Goal: Task Accomplishment & Management: Manage account settings

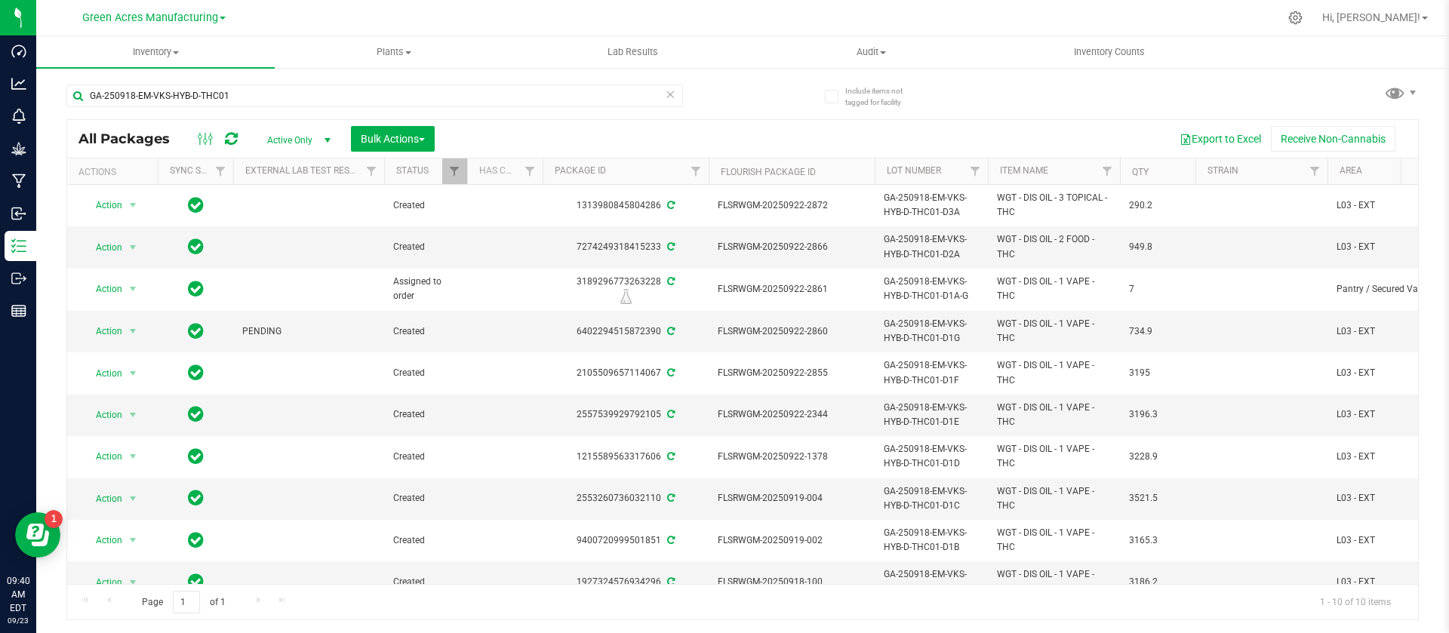
drag, startPoint x: 293, startPoint y: 577, endPoint x: 29, endPoint y: 17, distance: 618.5
click at [416, 150] on button "Bulk Actions" at bounding box center [393, 139] width 84 height 26
click at [436, 286] on span "Locate packages" at bounding box center [398, 284] width 76 height 12
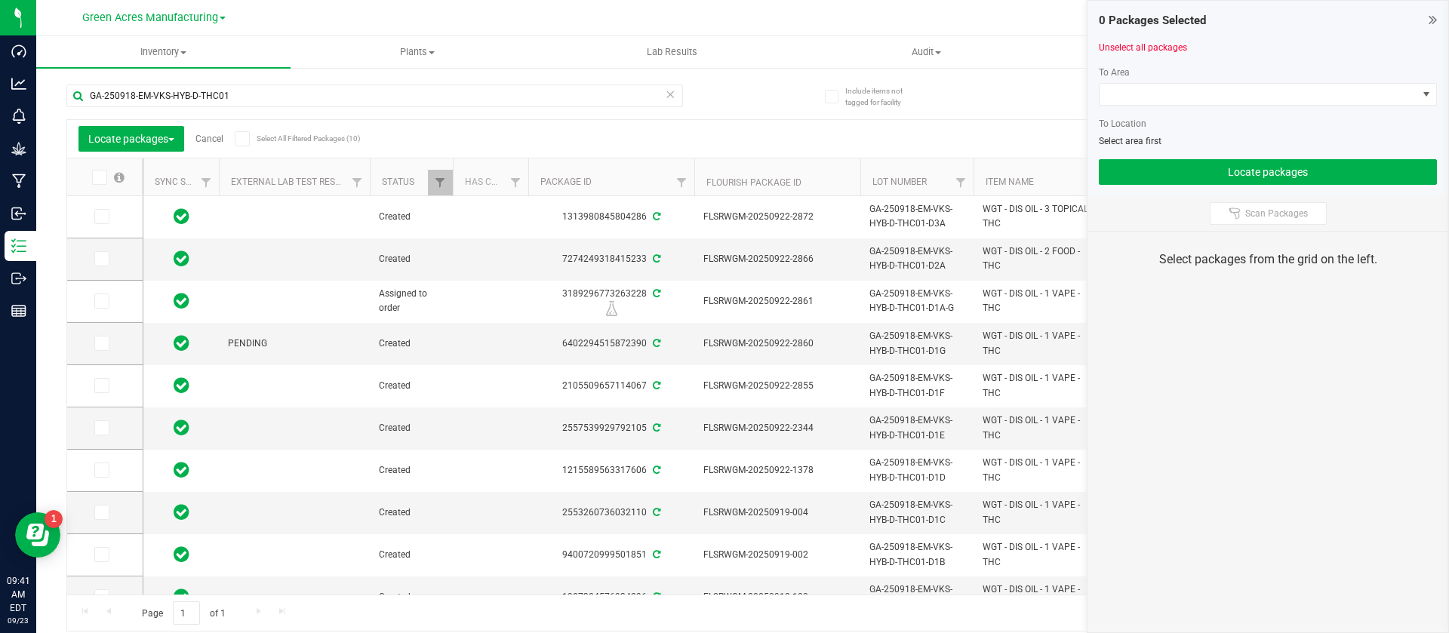
click at [101, 177] on icon at bounding box center [99, 177] width 10 height 0
click at [0, 0] on input "checkbox" at bounding box center [0, 0] width 0 height 0
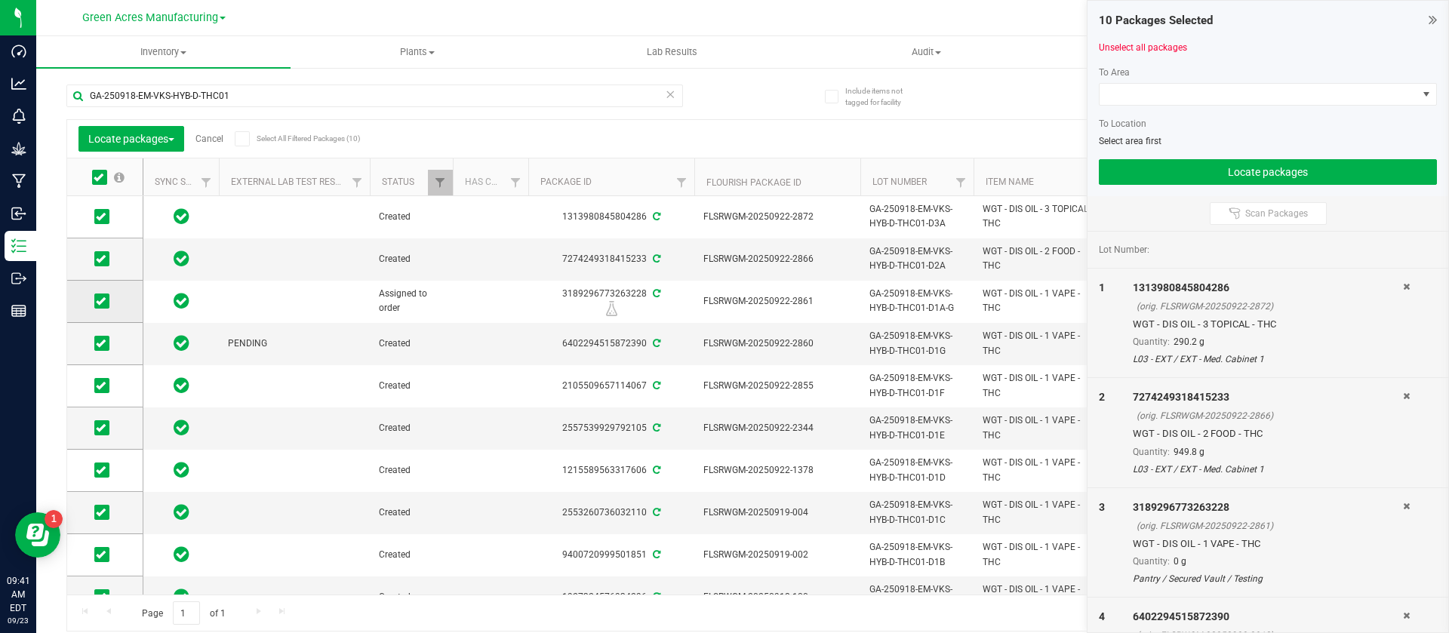
click at [103, 301] on icon at bounding box center [101, 301] width 10 height 0
click at [0, 0] on input "checkbox" at bounding box center [0, 0] width 0 height 0
click at [1186, 100] on span at bounding box center [1259, 94] width 318 height 21
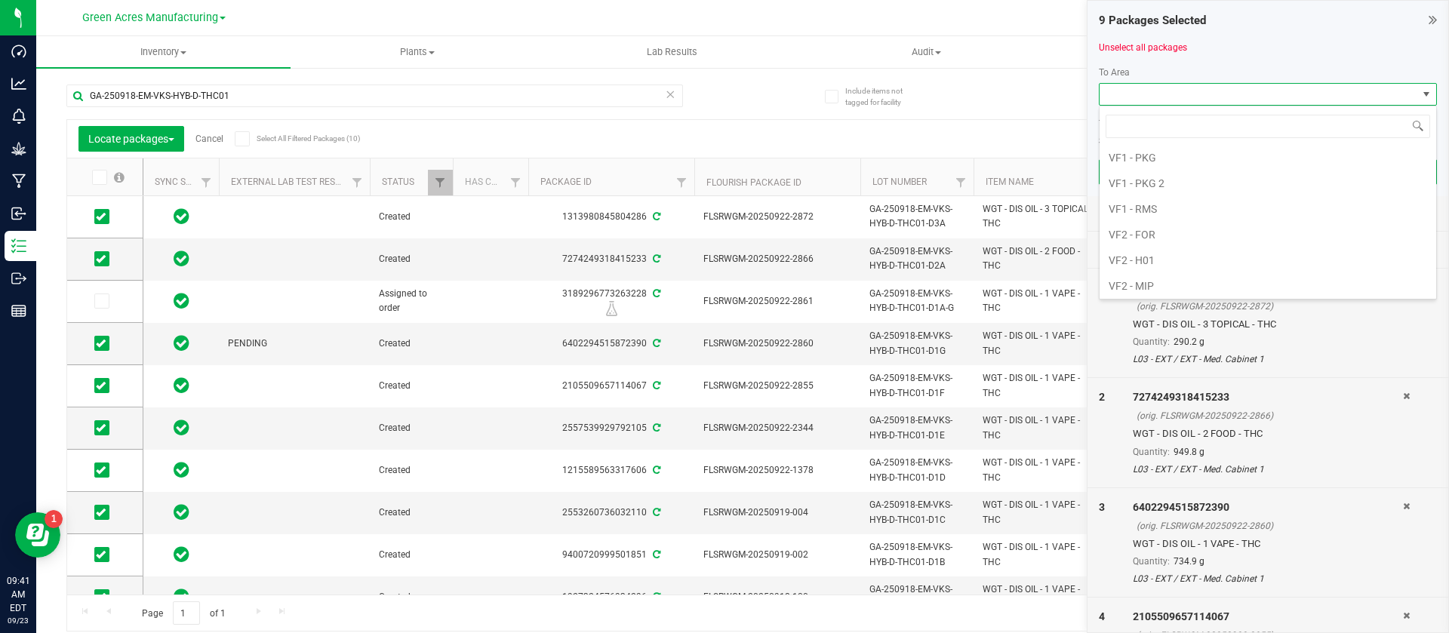
scroll to position [860, 0]
click at [1211, 221] on li "VF2 - FOR" at bounding box center [1268, 222] width 337 height 26
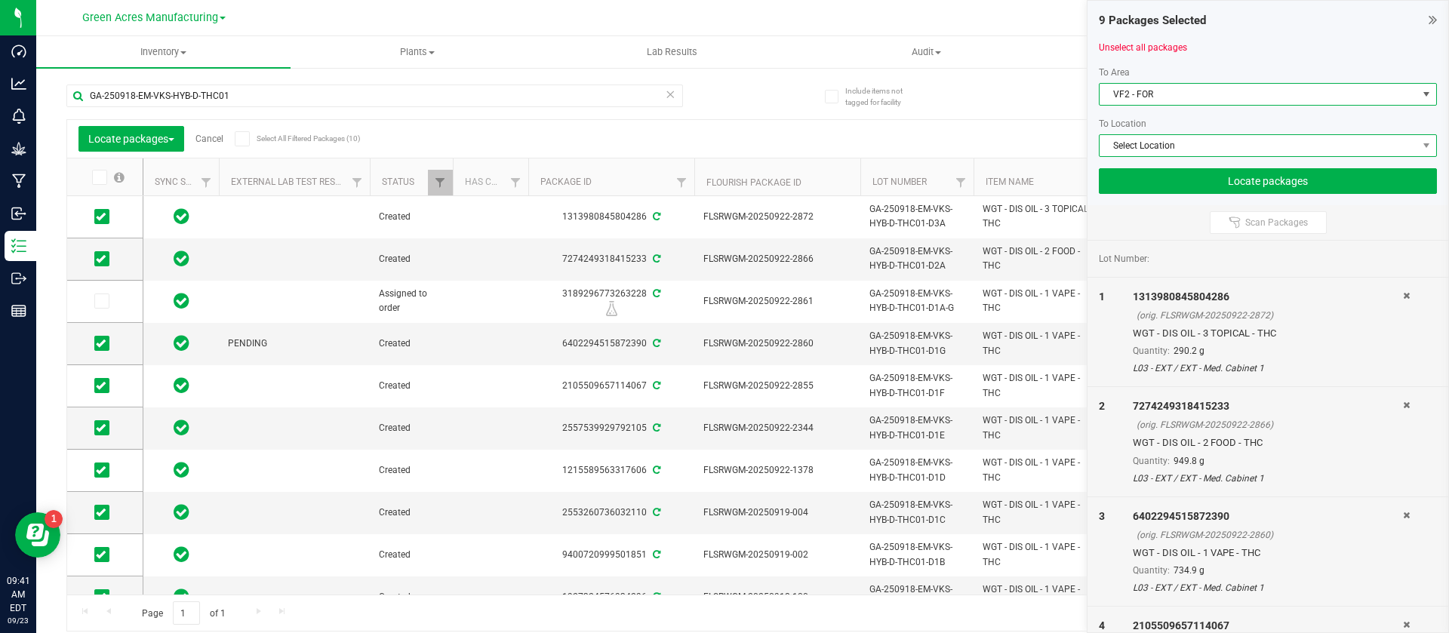
click at [1158, 149] on span "Select Location" at bounding box center [1259, 145] width 318 height 21
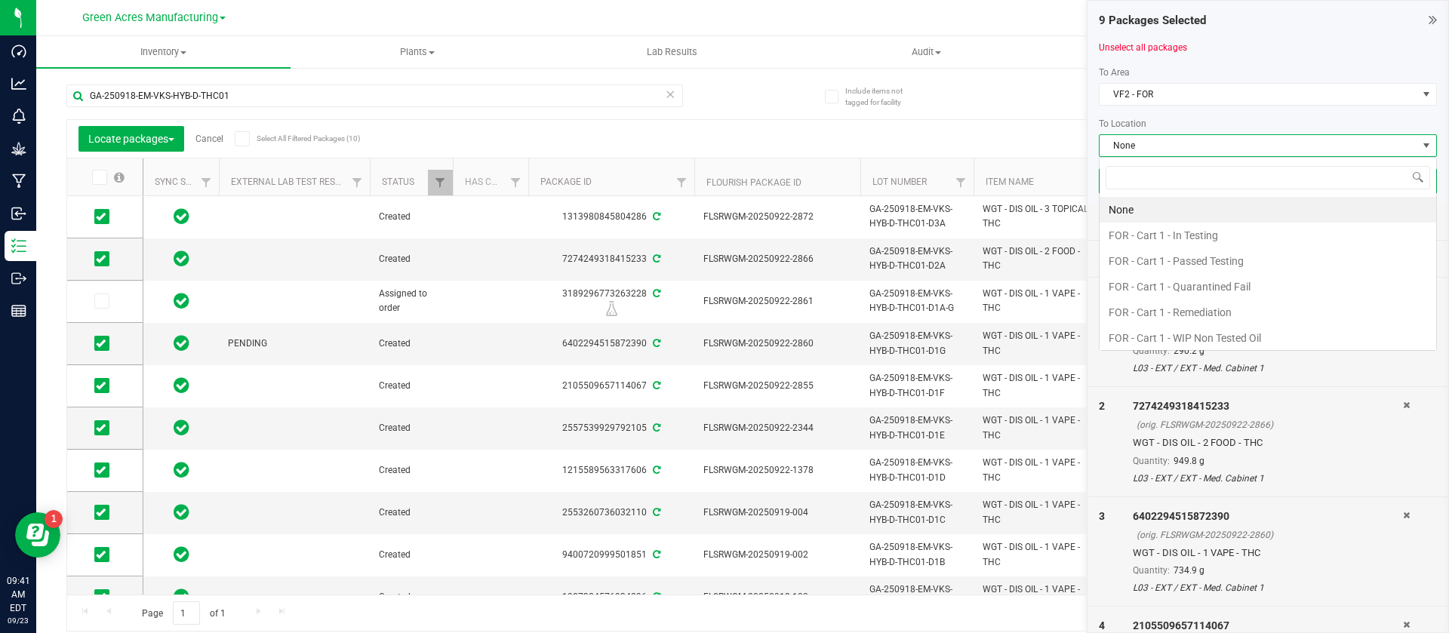
scroll to position [23, 338]
click at [1191, 242] on li "FOR - Cart 1 - In Testing" at bounding box center [1268, 236] width 337 height 26
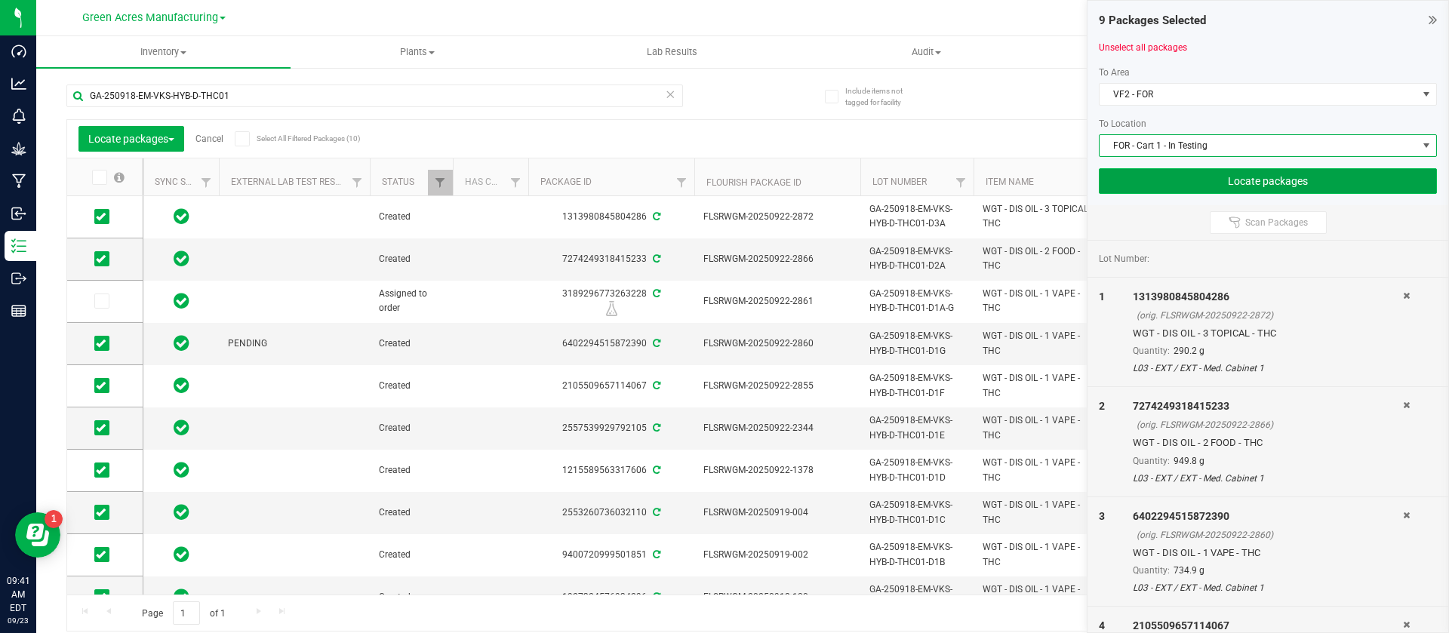
click at [1156, 192] on button "Locate packages" at bounding box center [1268, 181] width 338 height 26
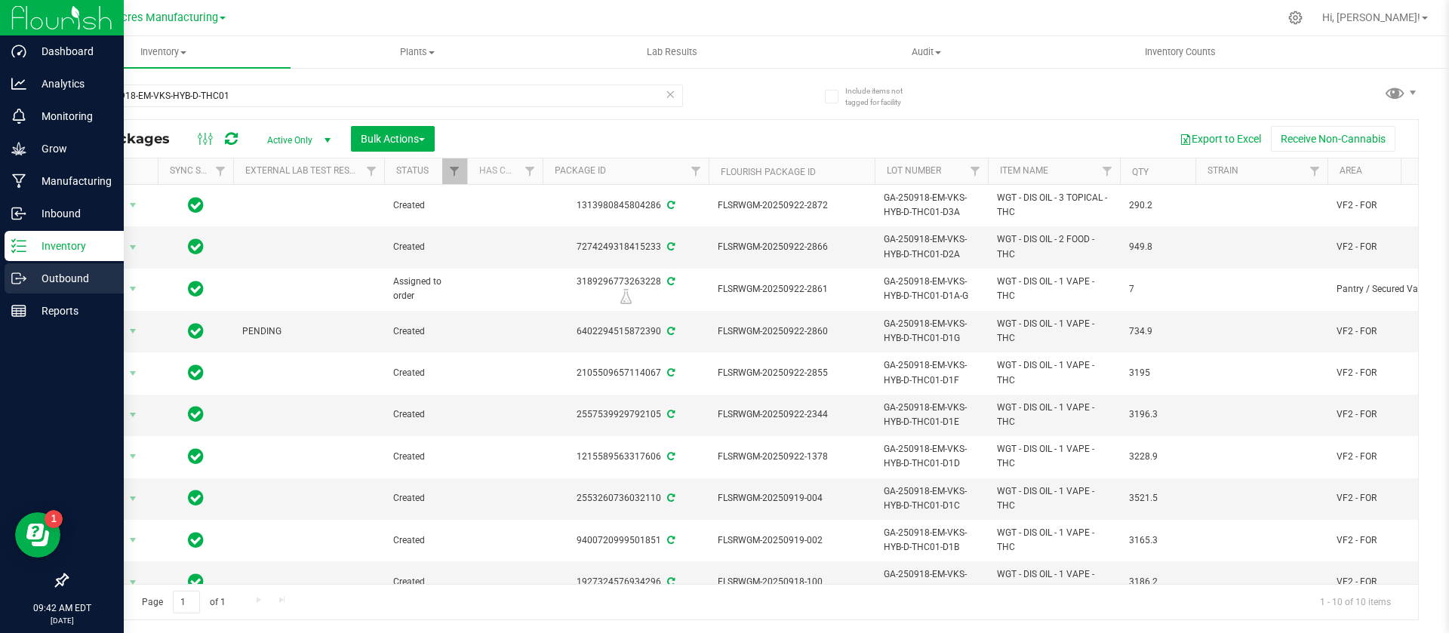
click at [60, 276] on p "Outbound" at bounding box center [71, 278] width 91 height 18
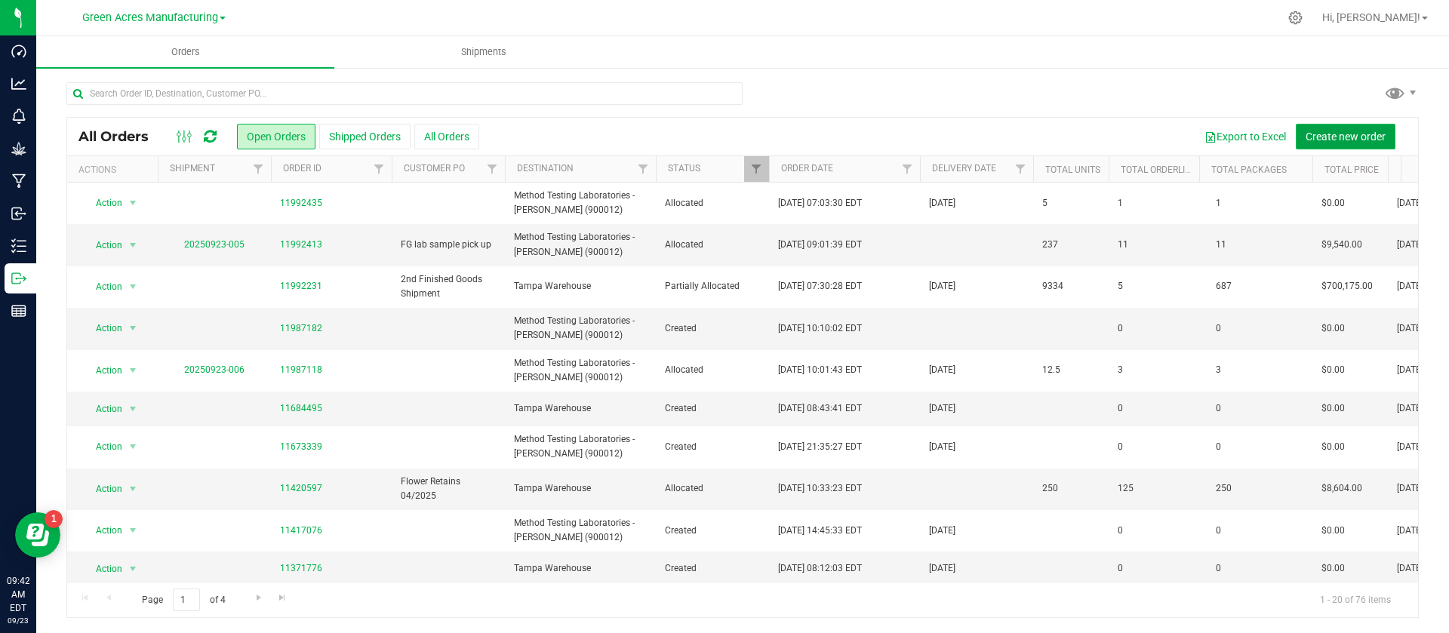
click at [1322, 147] on button "Create new order" at bounding box center [1346, 137] width 100 height 26
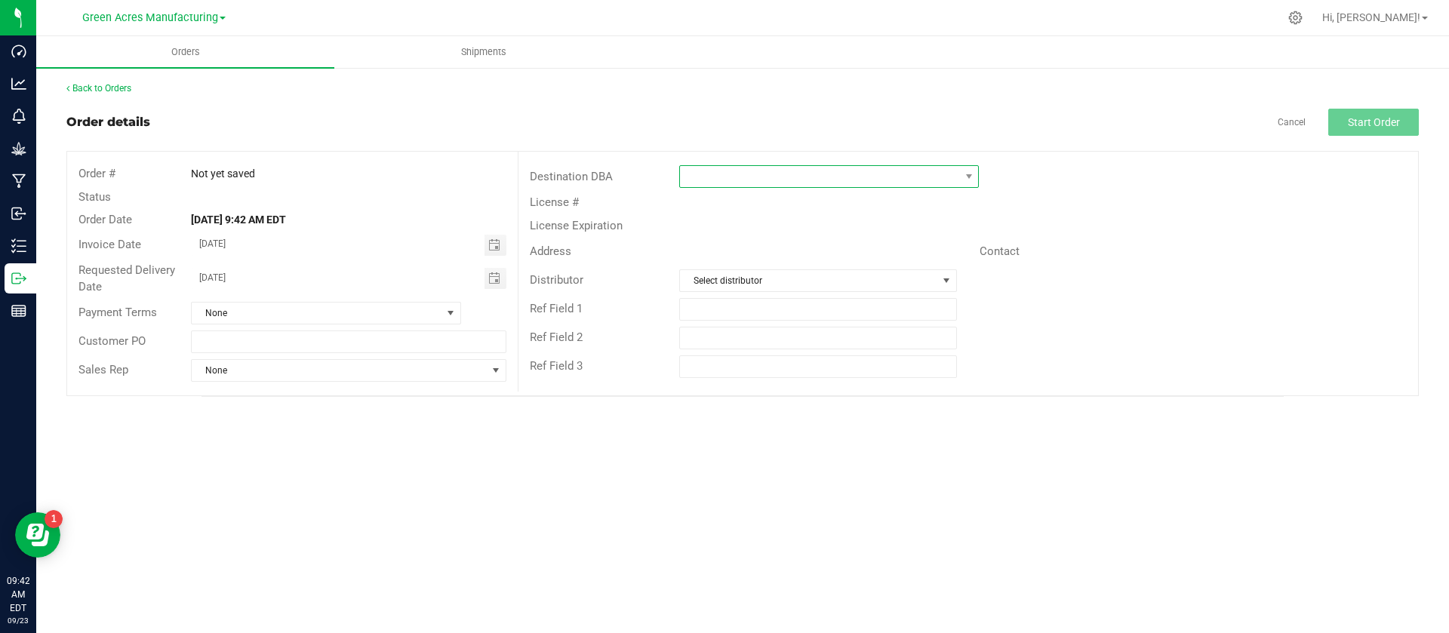
click at [885, 167] on span at bounding box center [819, 176] width 279 height 21
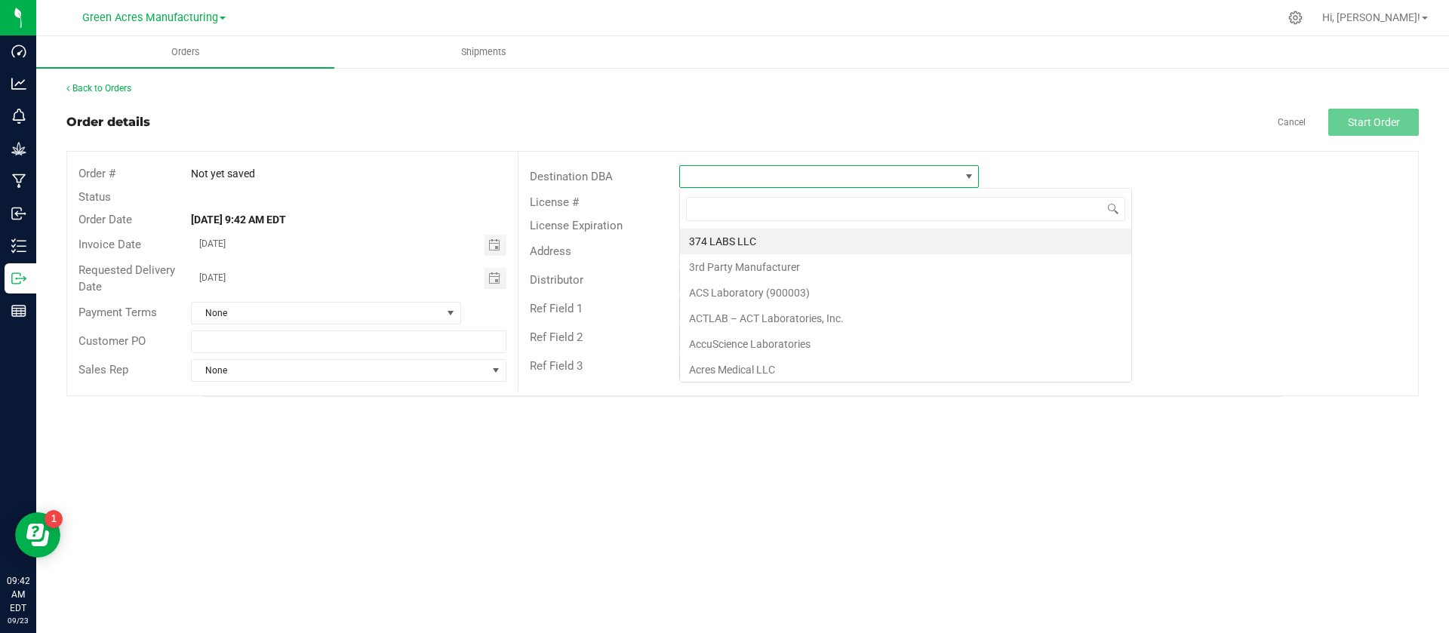
scroll to position [23, 300]
type input "metho"
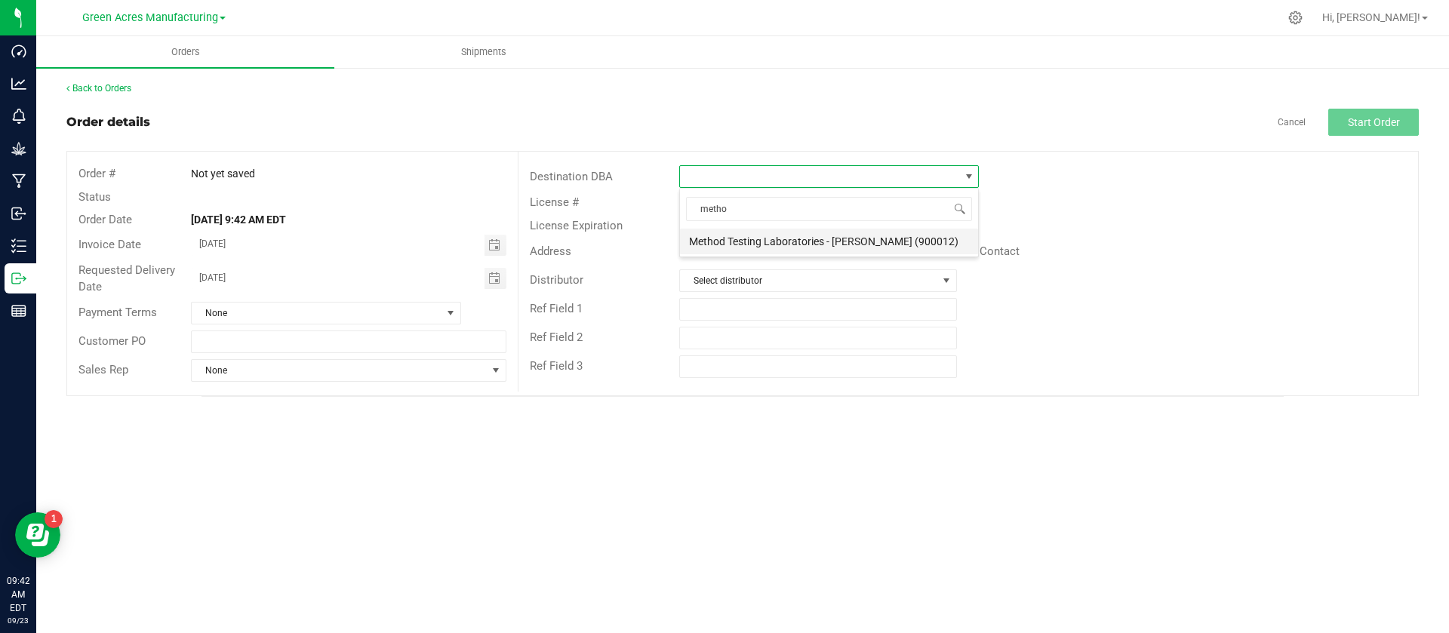
click at [853, 241] on li "Method Testing Laboratories - [PERSON_NAME] (900012)" at bounding box center [829, 242] width 298 height 26
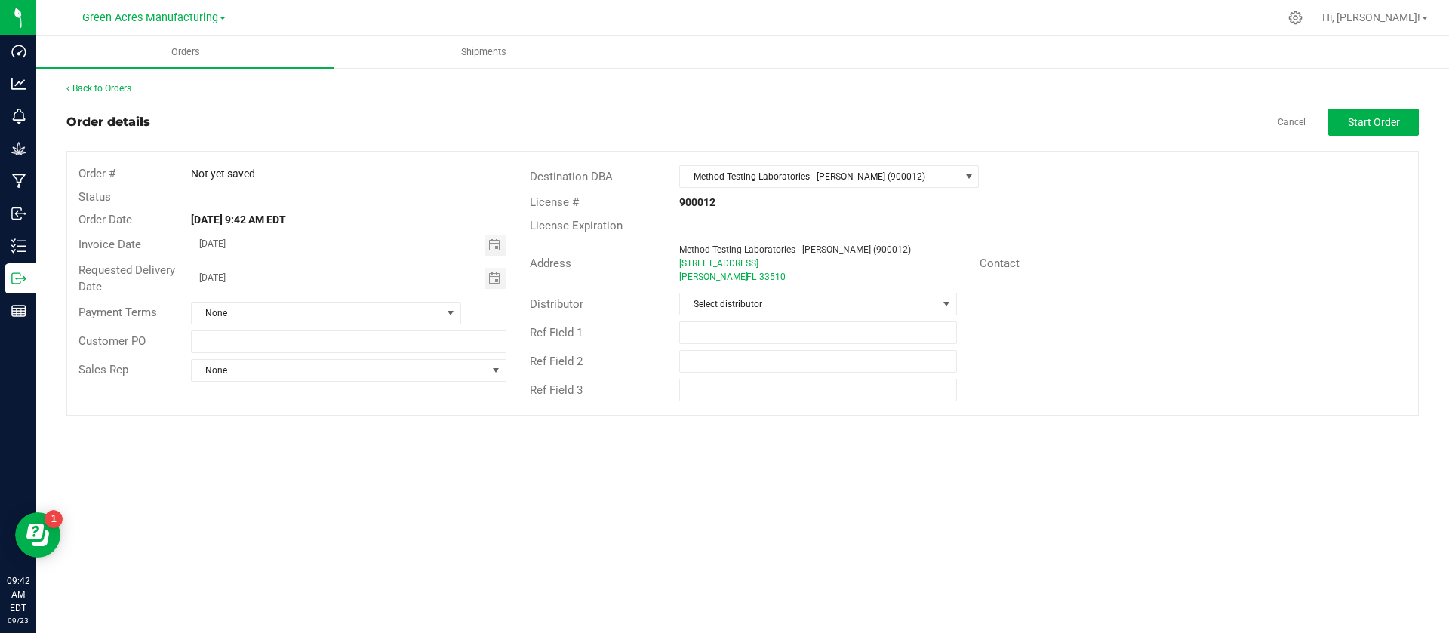
click at [1363, 136] on outbound-order-header "Order details Cancel Start Order Order # Not yet saved Status Order Date [DATE]…" at bounding box center [742, 262] width 1353 height 307
click at [1361, 128] on span "Start Order" at bounding box center [1374, 122] width 52 height 12
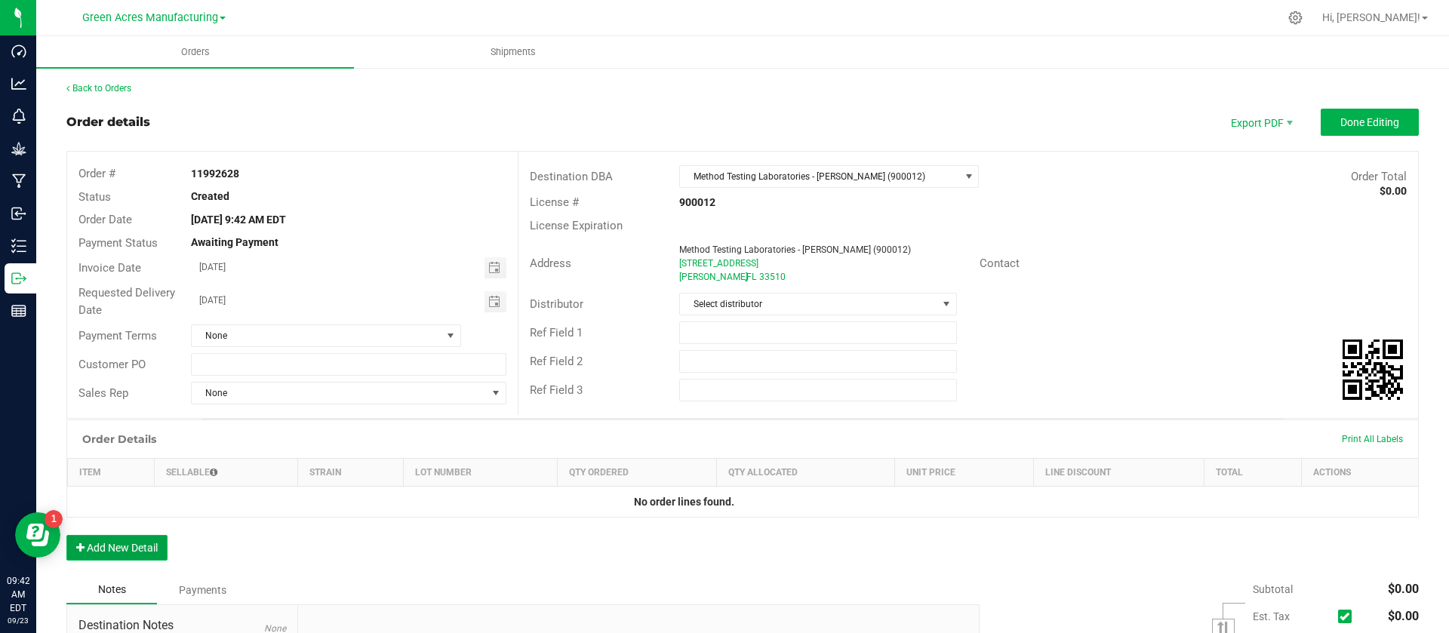
click at [152, 545] on button "Add New Detail" at bounding box center [116, 548] width 101 height 26
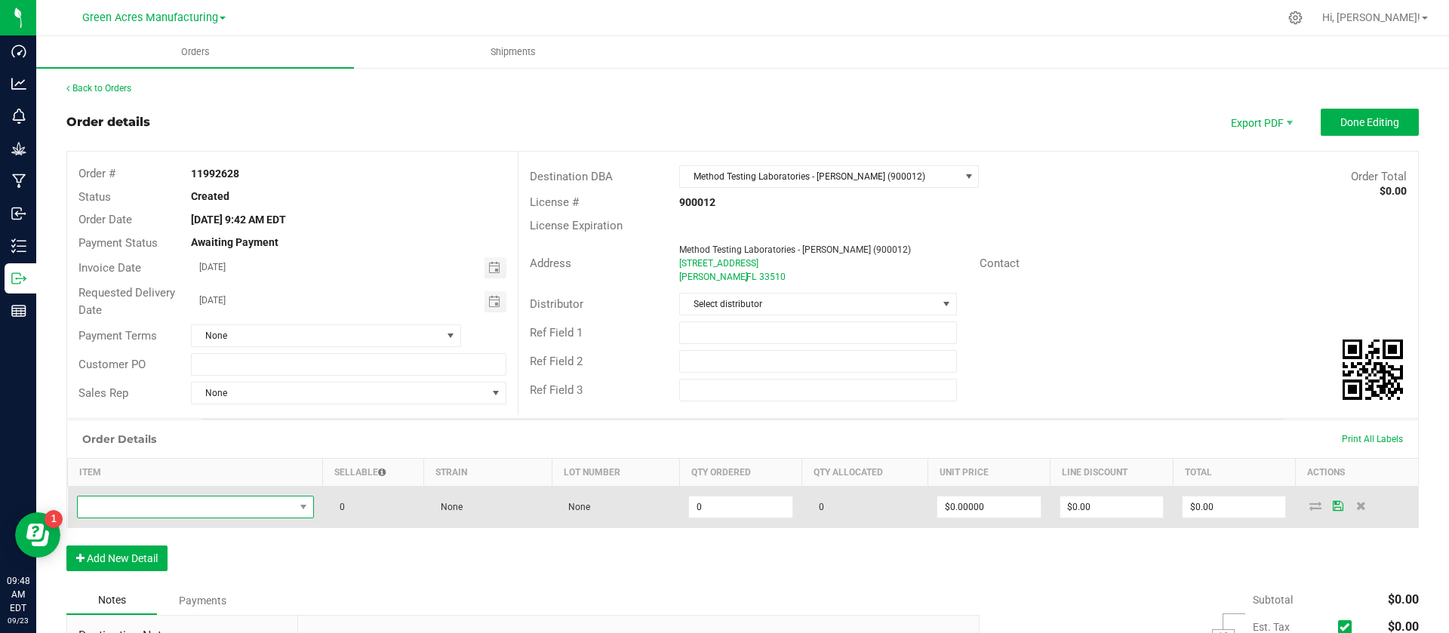
click at [252, 501] on span "NO DATA FOUND" at bounding box center [186, 507] width 217 height 21
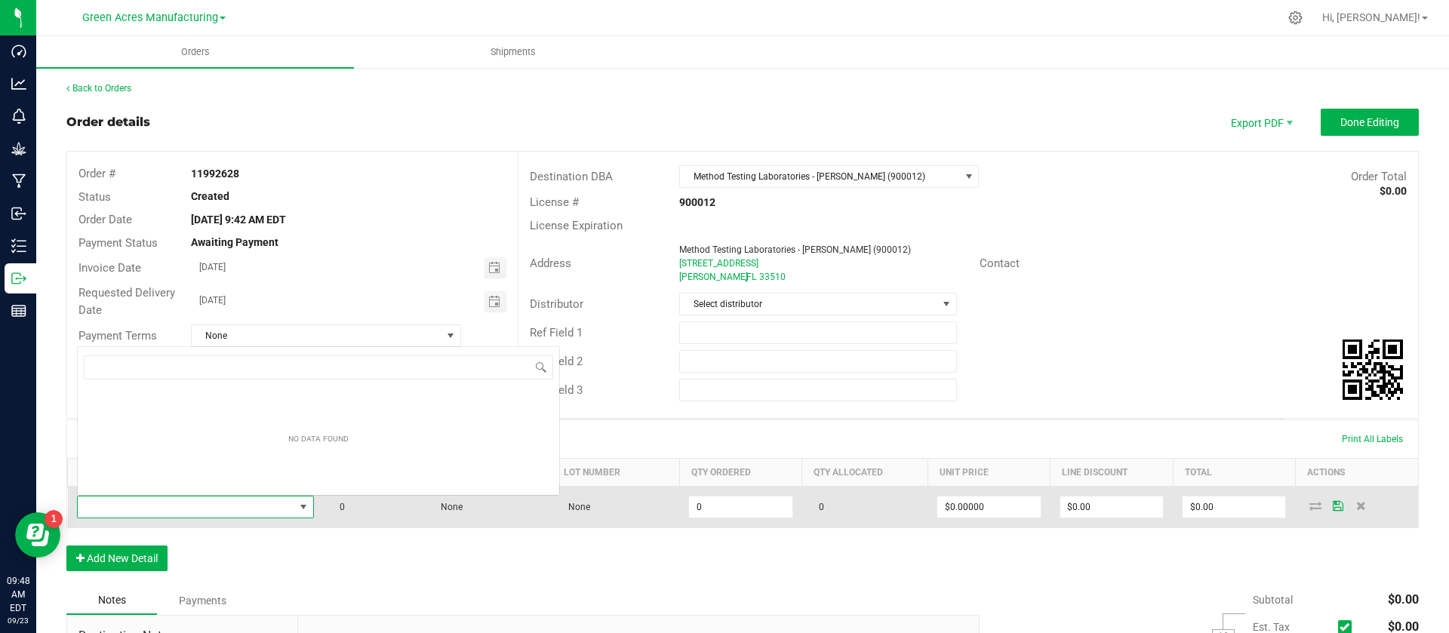
scroll to position [23, 231]
type input "WGT - DIS OIL - 1 VAPE - THC"
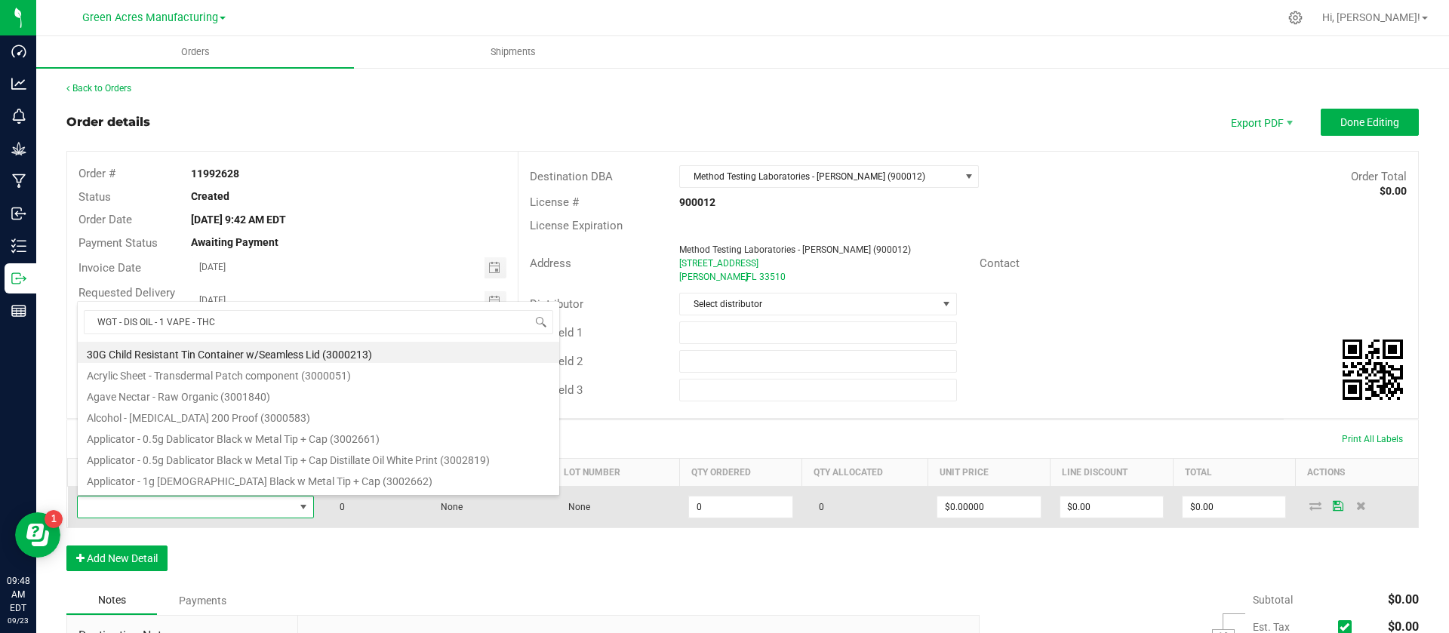
type input "0 ea"
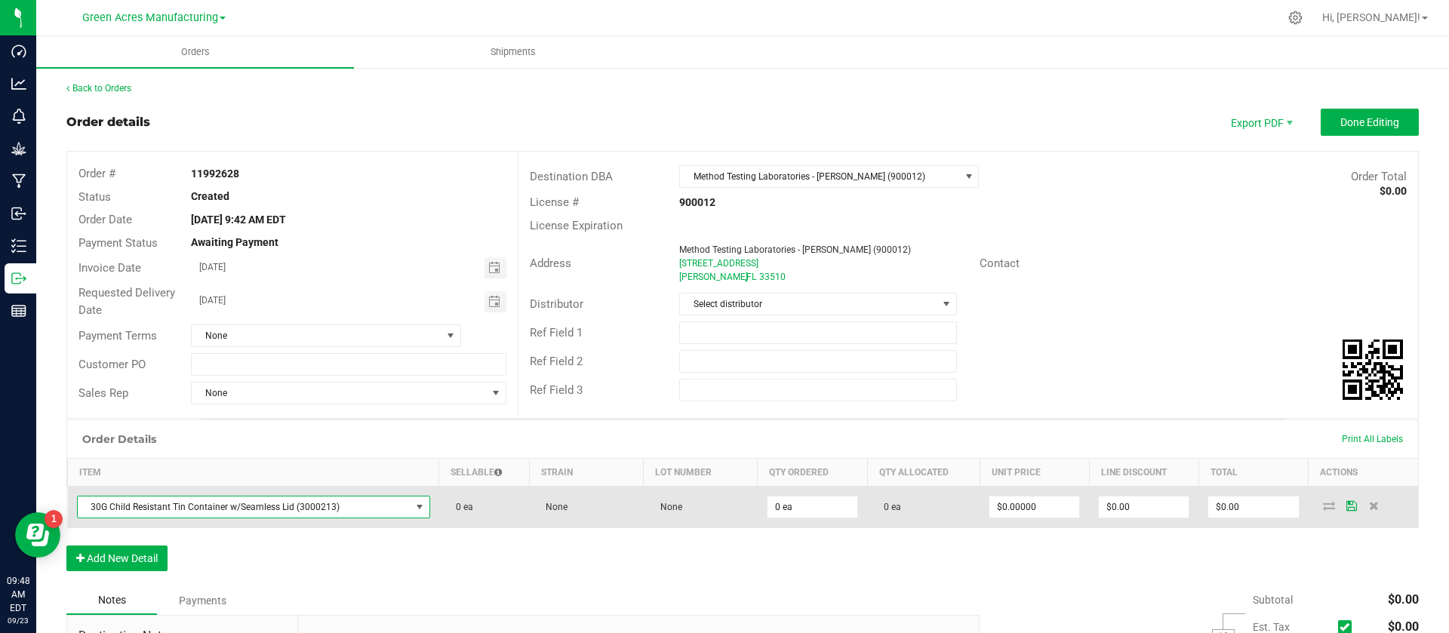
click at [252, 501] on span "30G Child Resistant Tin Container w/Seamless Lid (3000213)" at bounding box center [244, 507] width 333 height 21
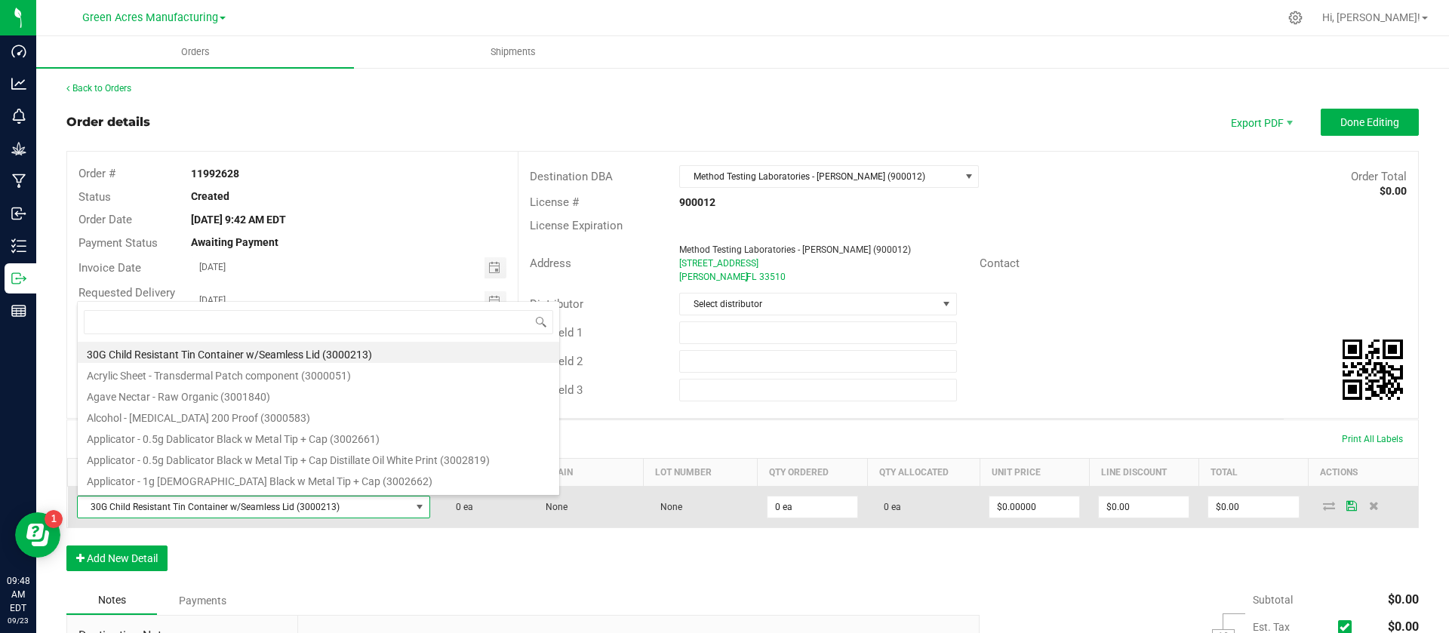
scroll to position [23, 340]
type input "WGT - DIS OIL - 1 VAPE - THC"
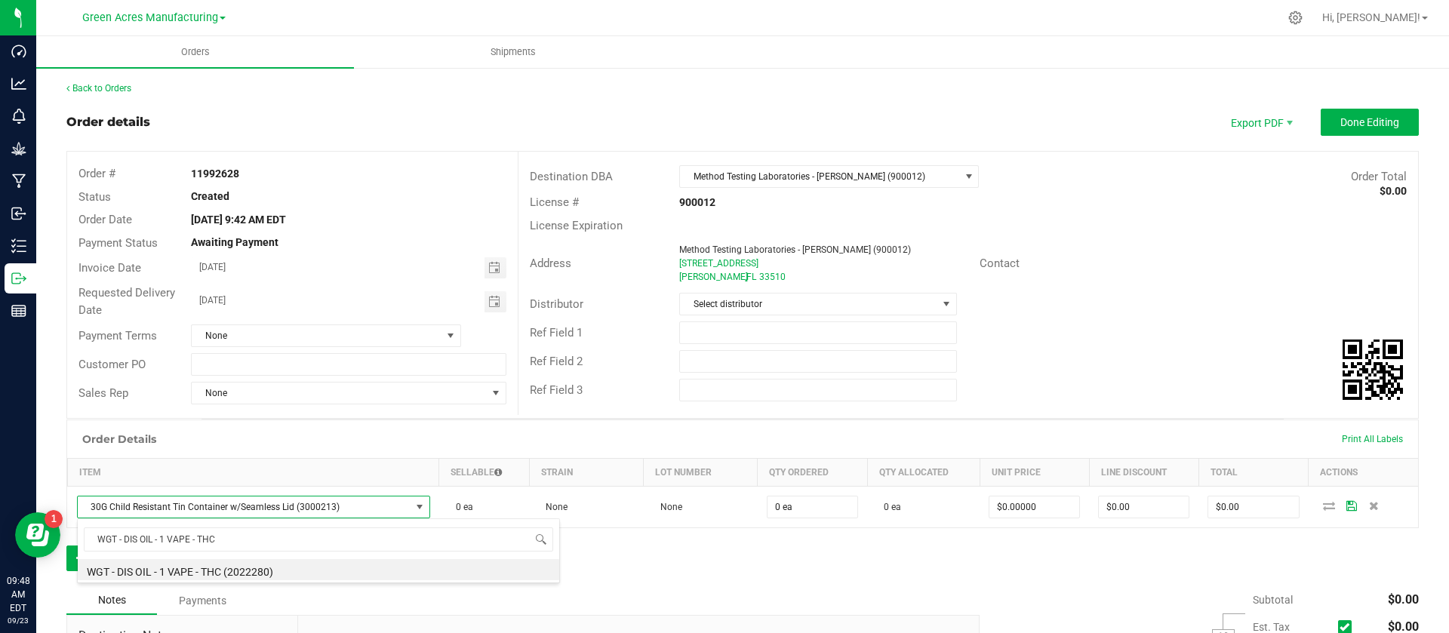
click at [232, 580] on div "WGT - DIS OIL - 1 VAPE - THC WGT - DIS OIL - 1 VAPE - THC (2022280)" at bounding box center [318, 551] width 483 height 65
click at [232, 571] on li "WGT - DIS OIL - 1 VAPE - THC (2022280)" at bounding box center [319, 569] width 482 height 21
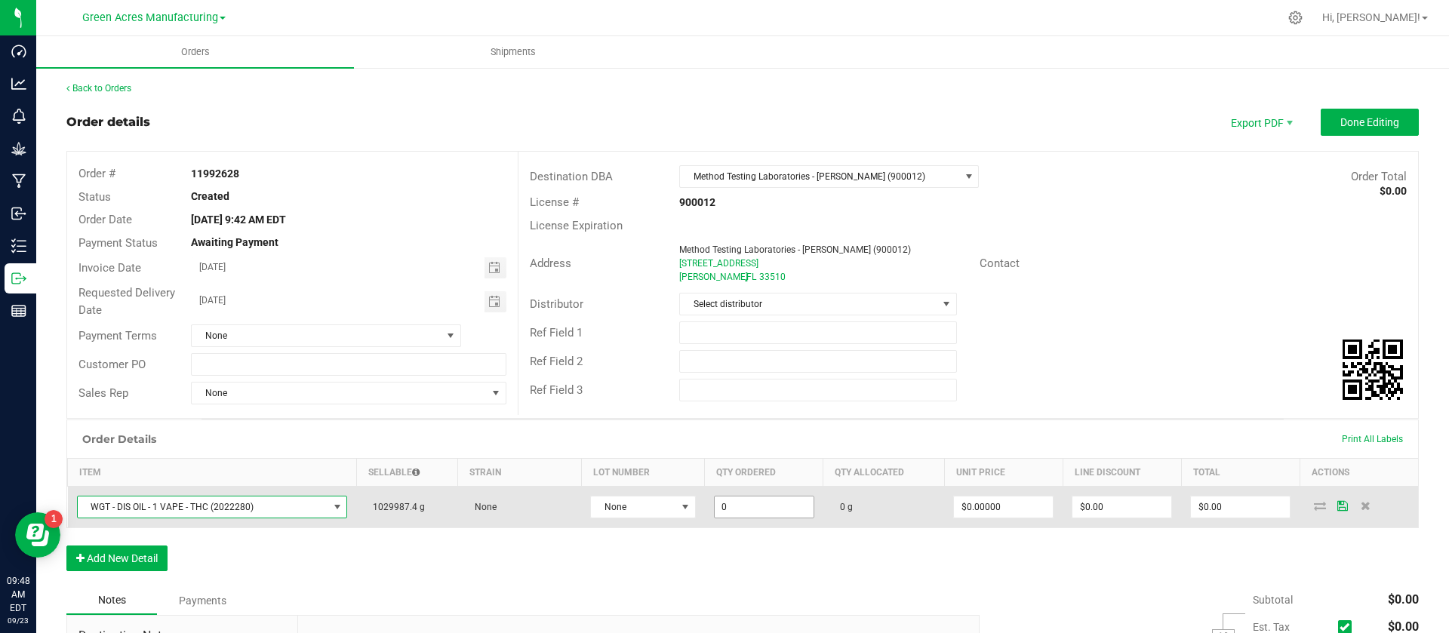
click at [718, 514] on input "0" at bounding box center [764, 507] width 99 height 21
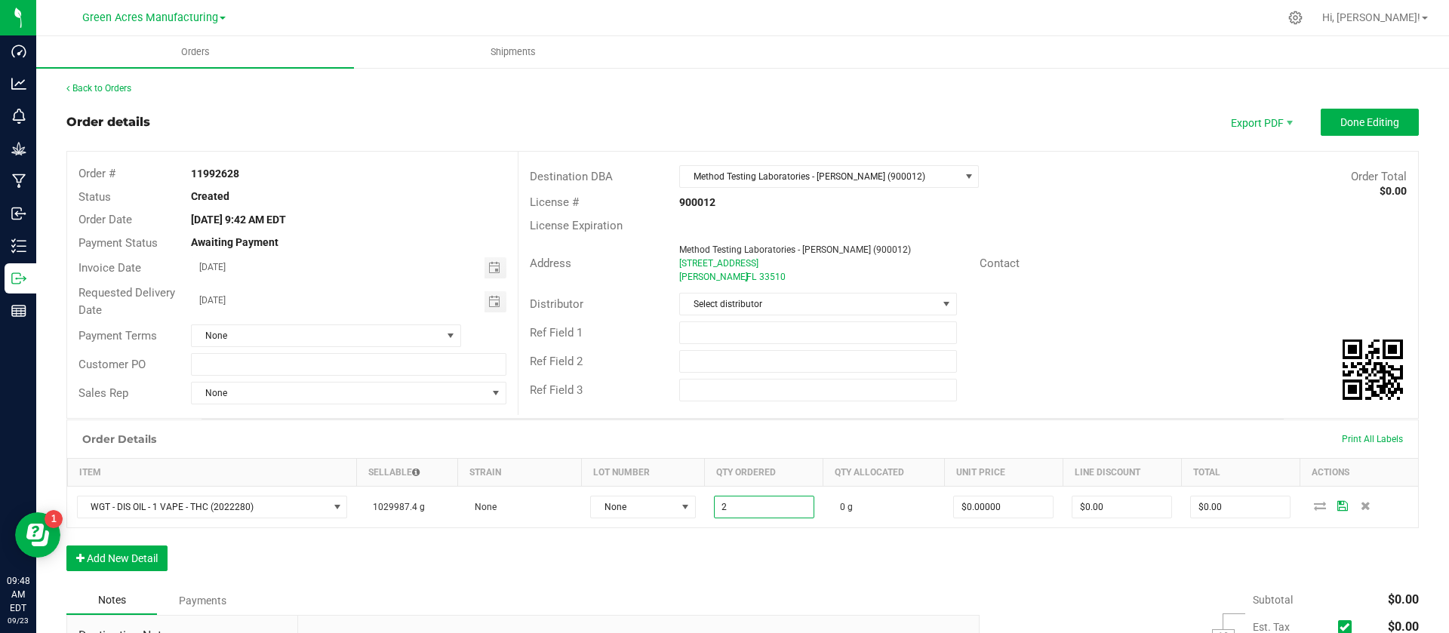
type input "2.0000 g"
click at [737, 564] on div "Order Details Print All Labels Item Sellable Strain Lot Number Qty Ordered Qty …" at bounding box center [742, 503] width 1353 height 167
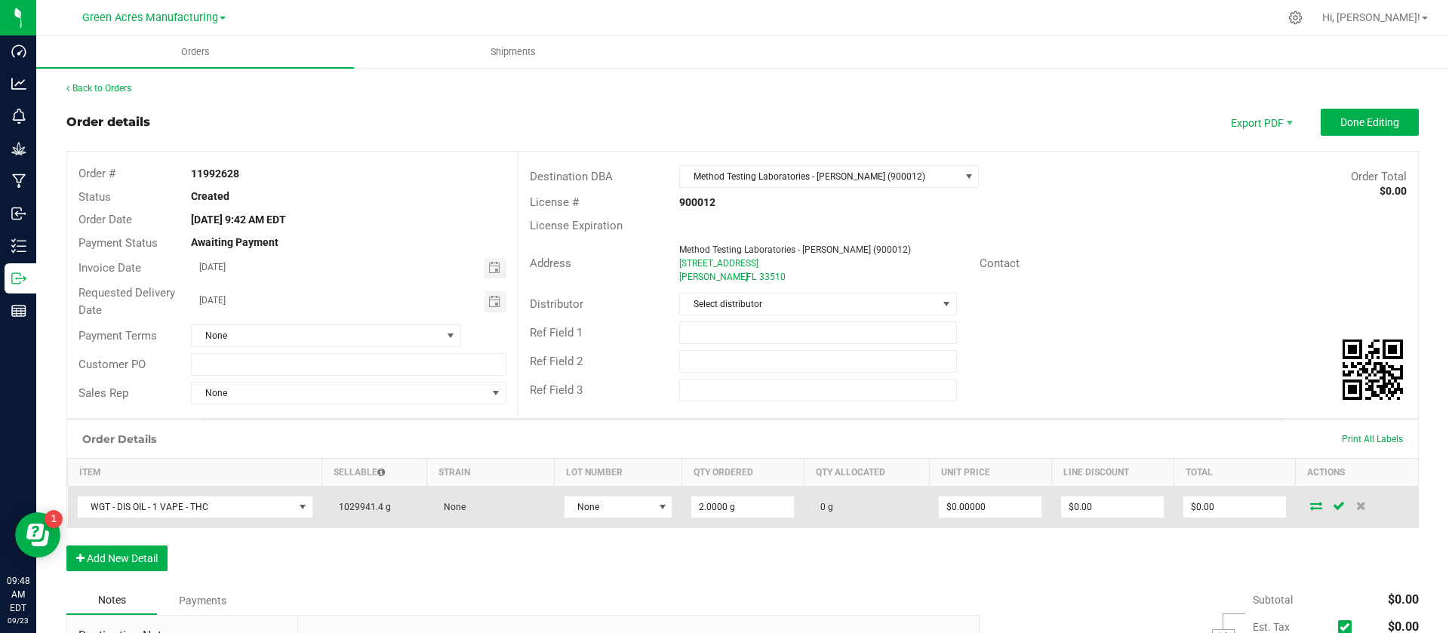
click at [1310, 501] on icon at bounding box center [1316, 505] width 12 height 9
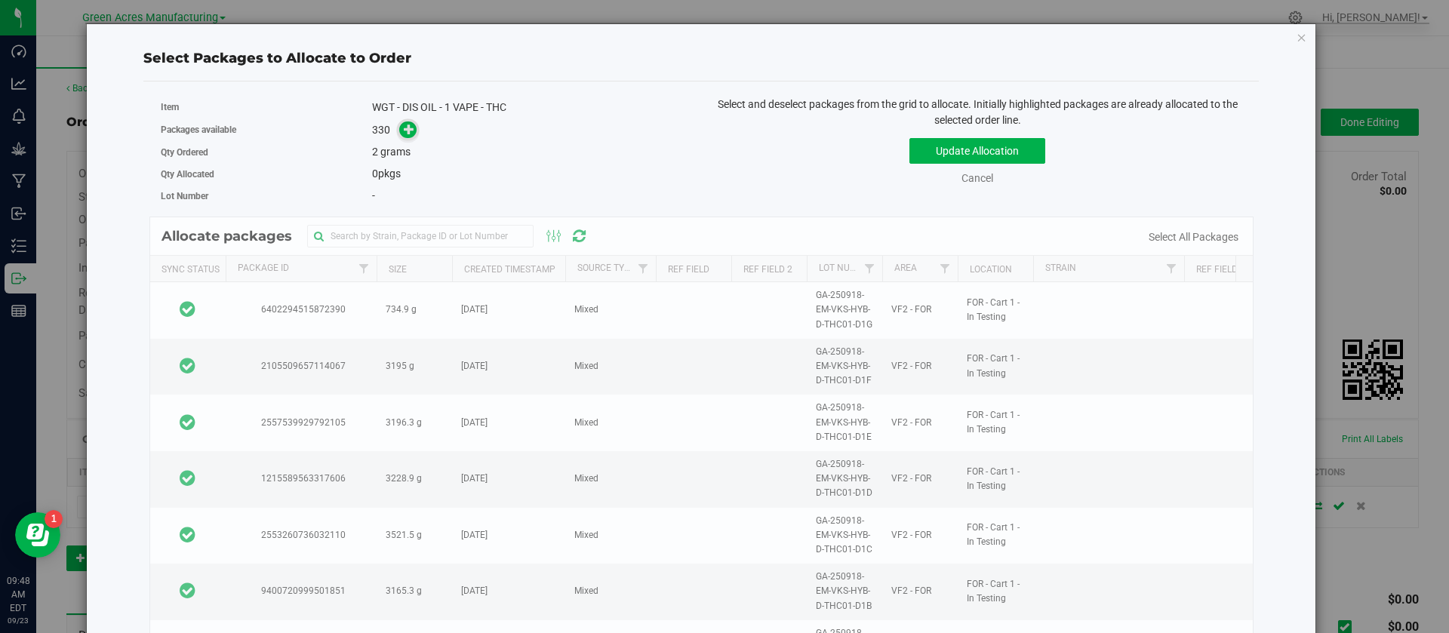
click at [404, 127] on icon at bounding box center [409, 129] width 11 height 11
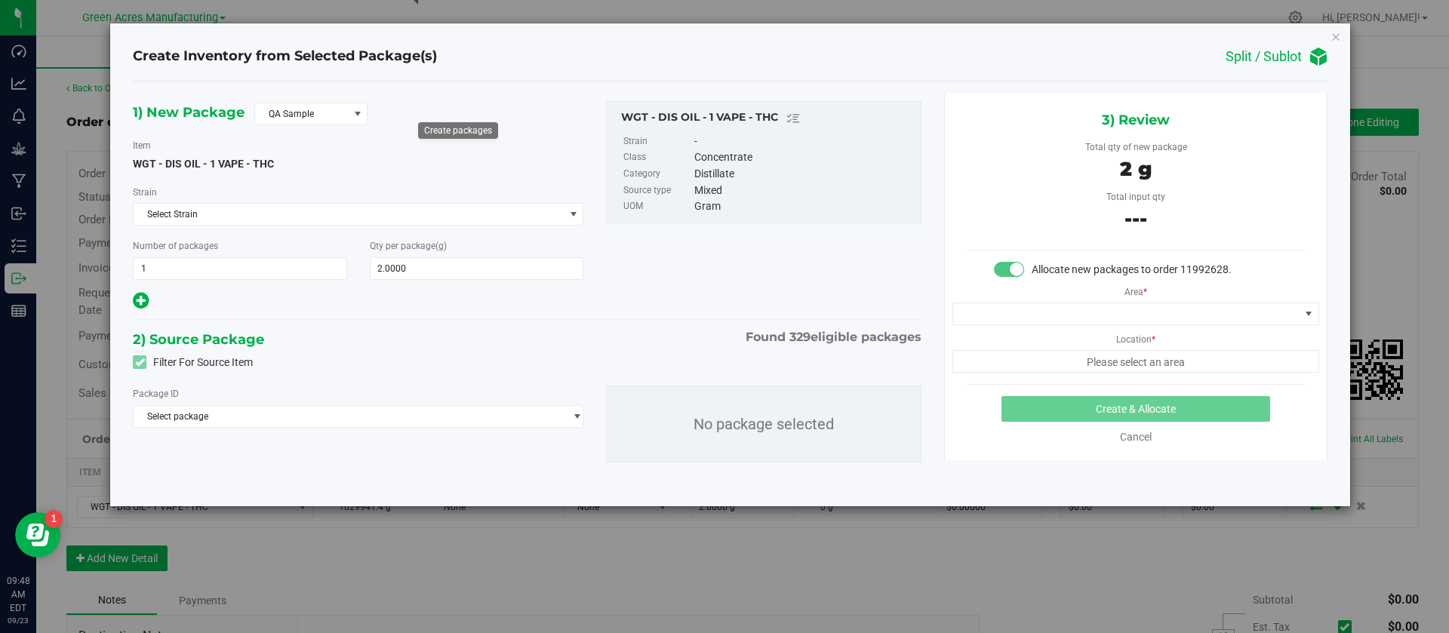
click at [295, 101] on div "1) New Package QA Sample Item WGT - DIS OIL - 1 VAPE - THC [GEOGRAPHIC_DATA] Se…" at bounding box center [358, 206] width 473 height 211
click at [292, 118] on span "QA Sample" at bounding box center [301, 113] width 93 height 21
click at [300, 191] on li "R&D Sample" at bounding box center [311, 181] width 112 height 21
click at [335, 414] on span "Select package" at bounding box center [349, 416] width 430 height 21
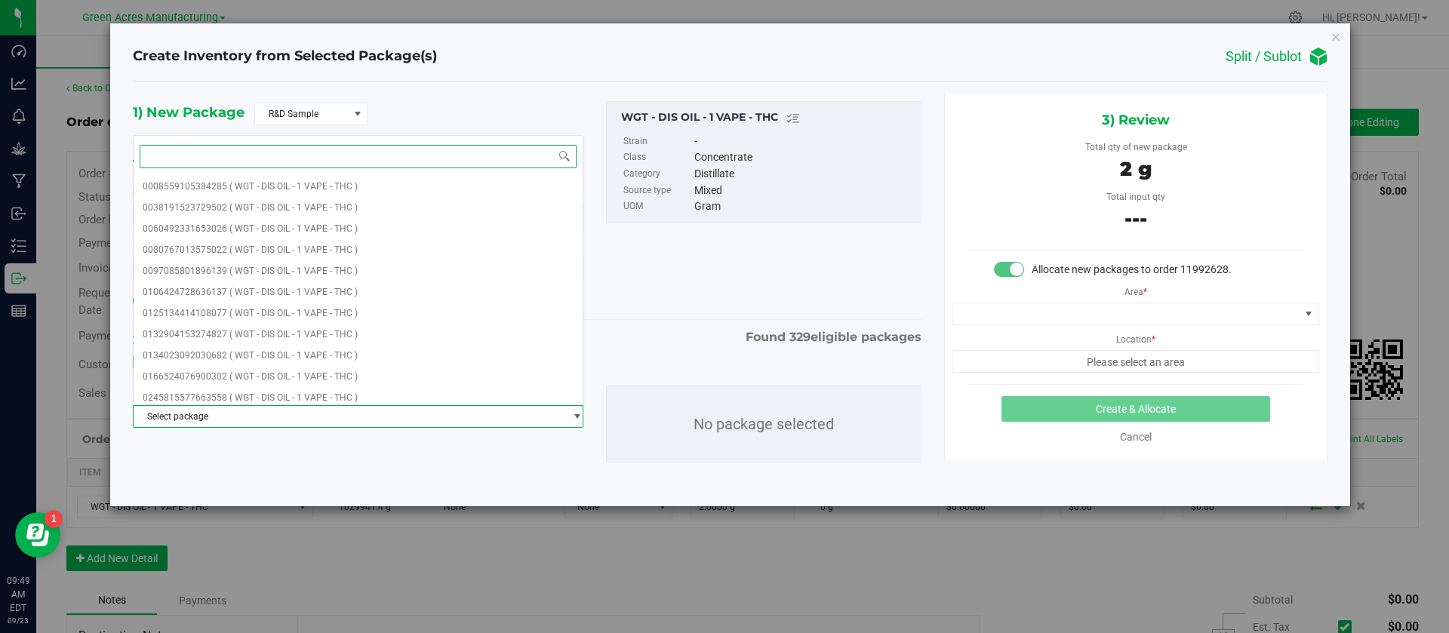
paste input "5146296861781870"
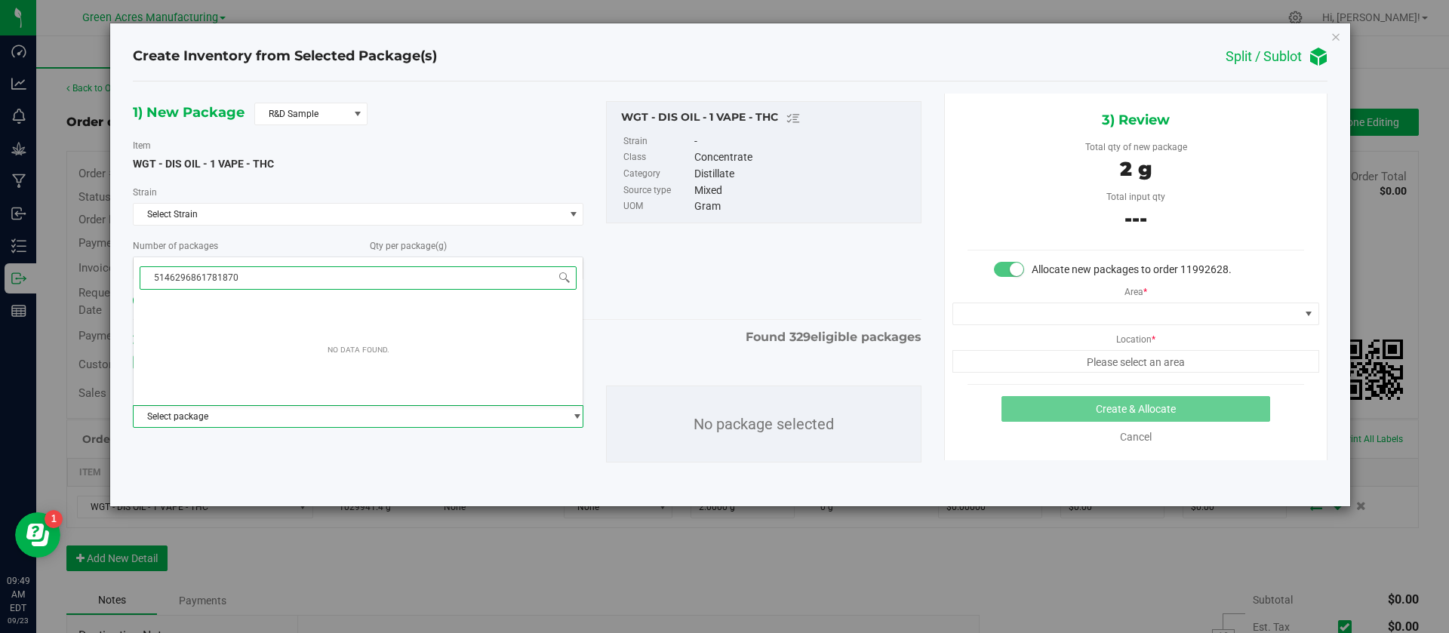
type input "5146296861781870"
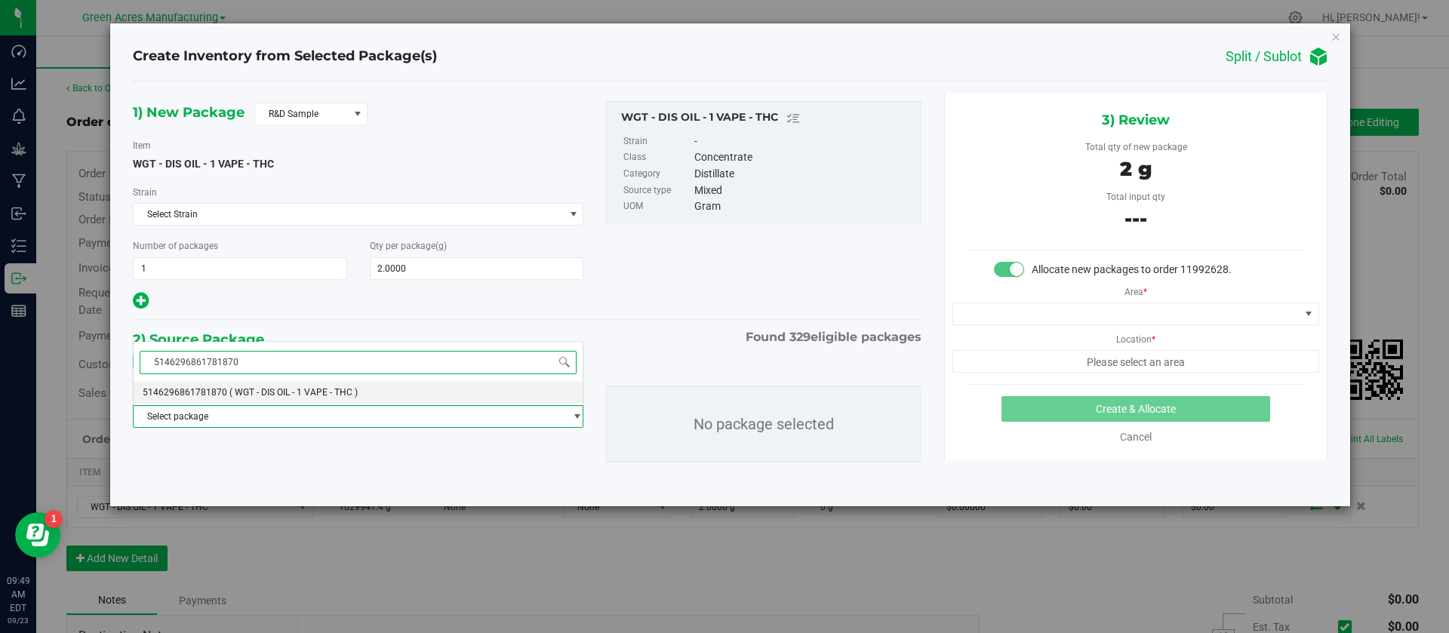
click at [322, 401] on li "5146296861781870 ( WGT - DIS OIL - 1 VAPE - THC )" at bounding box center [358, 392] width 449 height 21
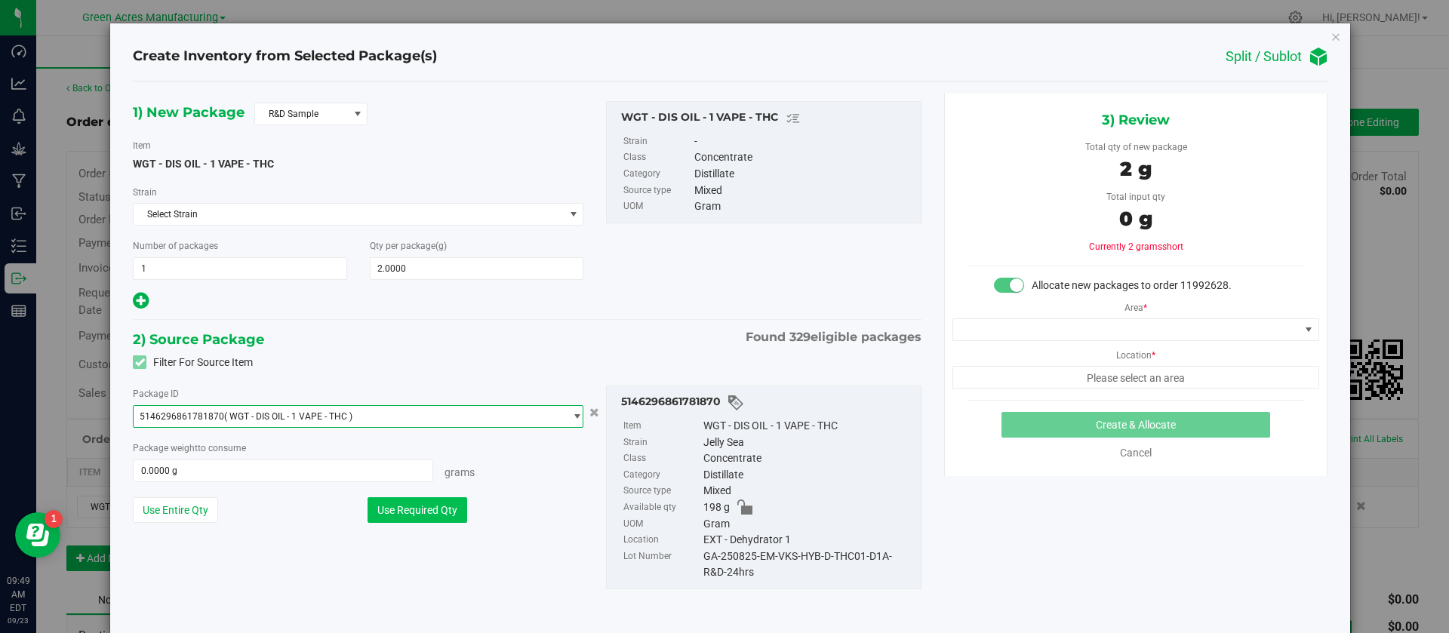
click at [402, 505] on button "Use Required Qty" at bounding box center [418, 510] width 100 height 26
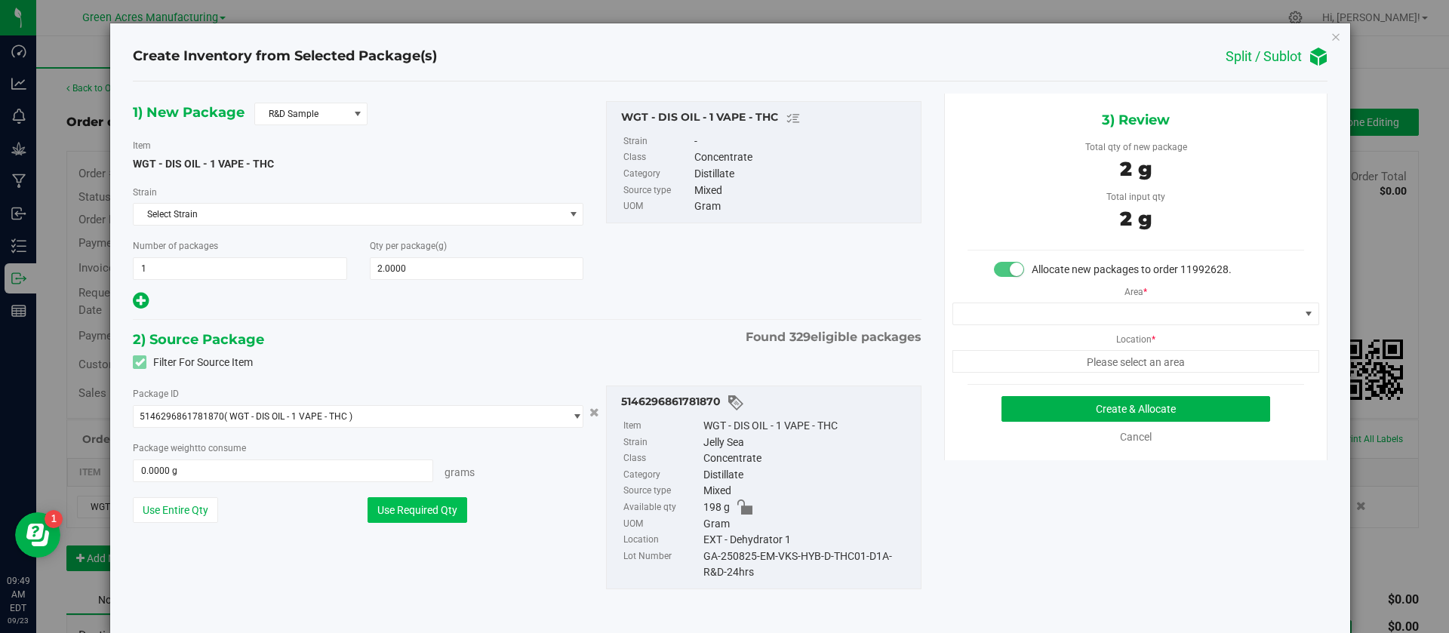
type input "2.0000 g"
click at [1111, 309] on span at bounding box center [1126, 313] width 346 height 21
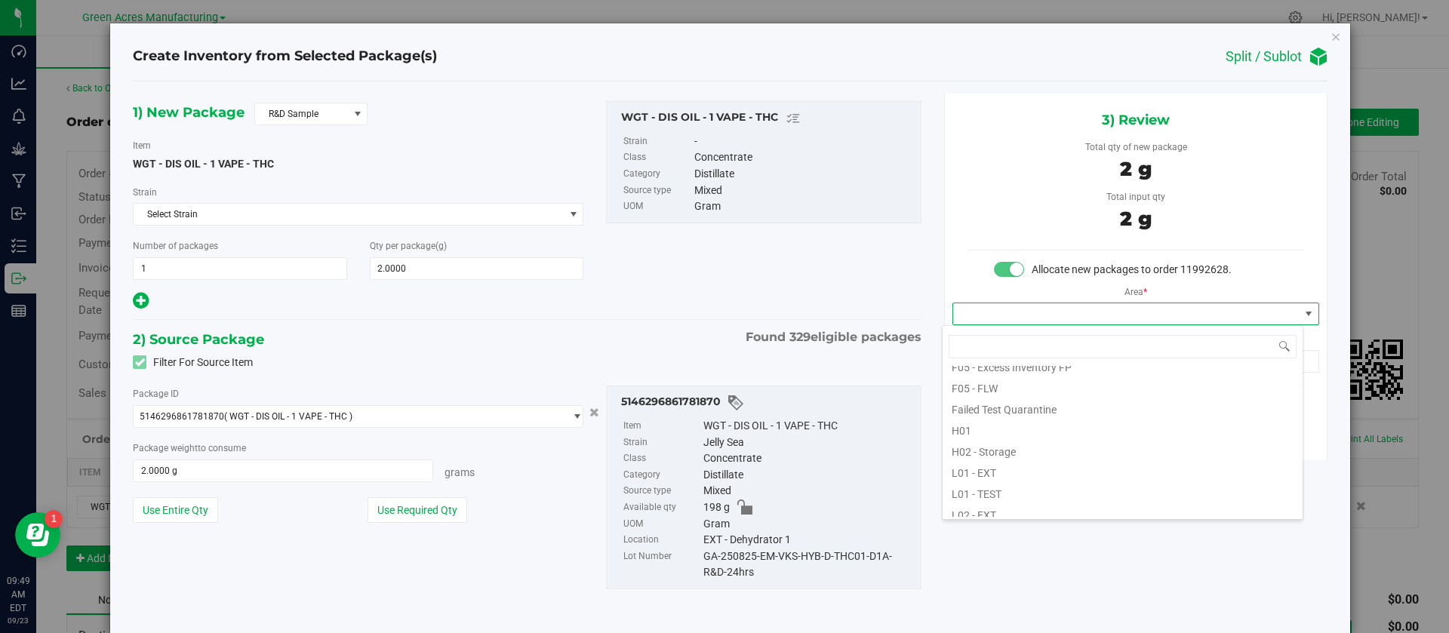
scroll to position [226, 0]
click at [1007, 497] on li "L03 - EXT" at bounding box center [1123, 488] width 360 height 21
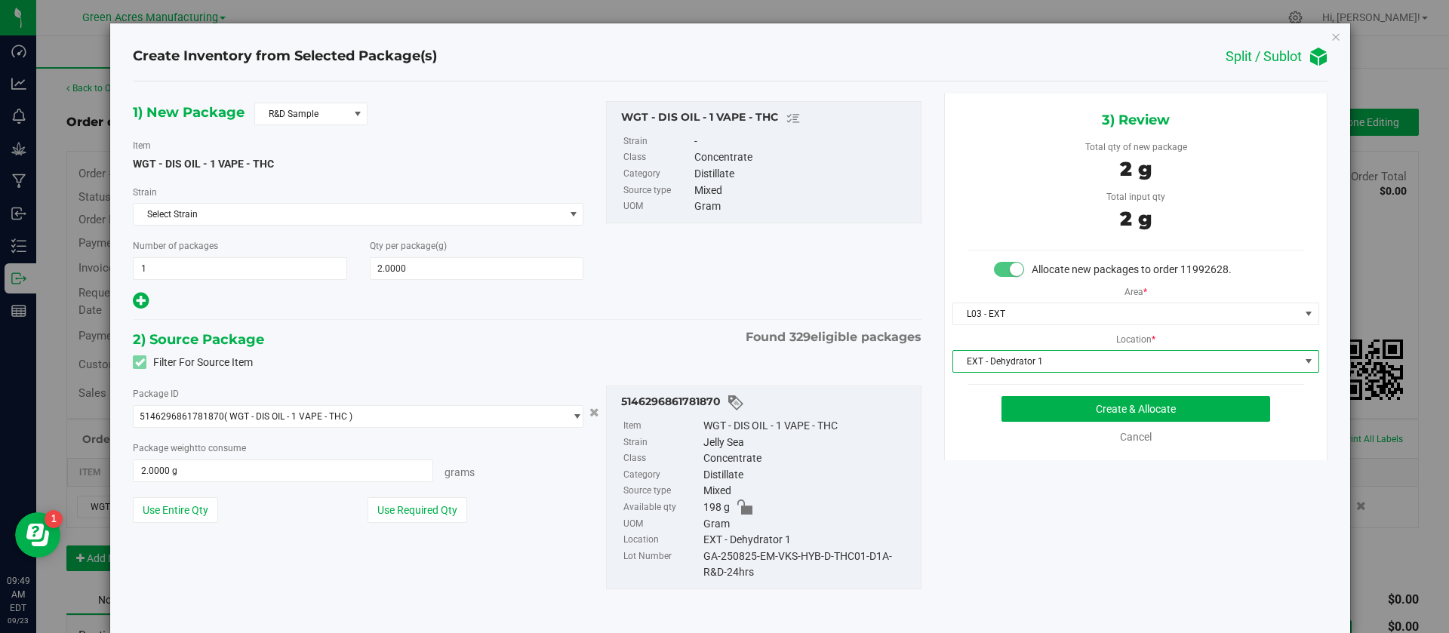
click at [986, 368] on span "EXT - Dehydrator 1" at bounding box center [1126, 361] width 346 height 21
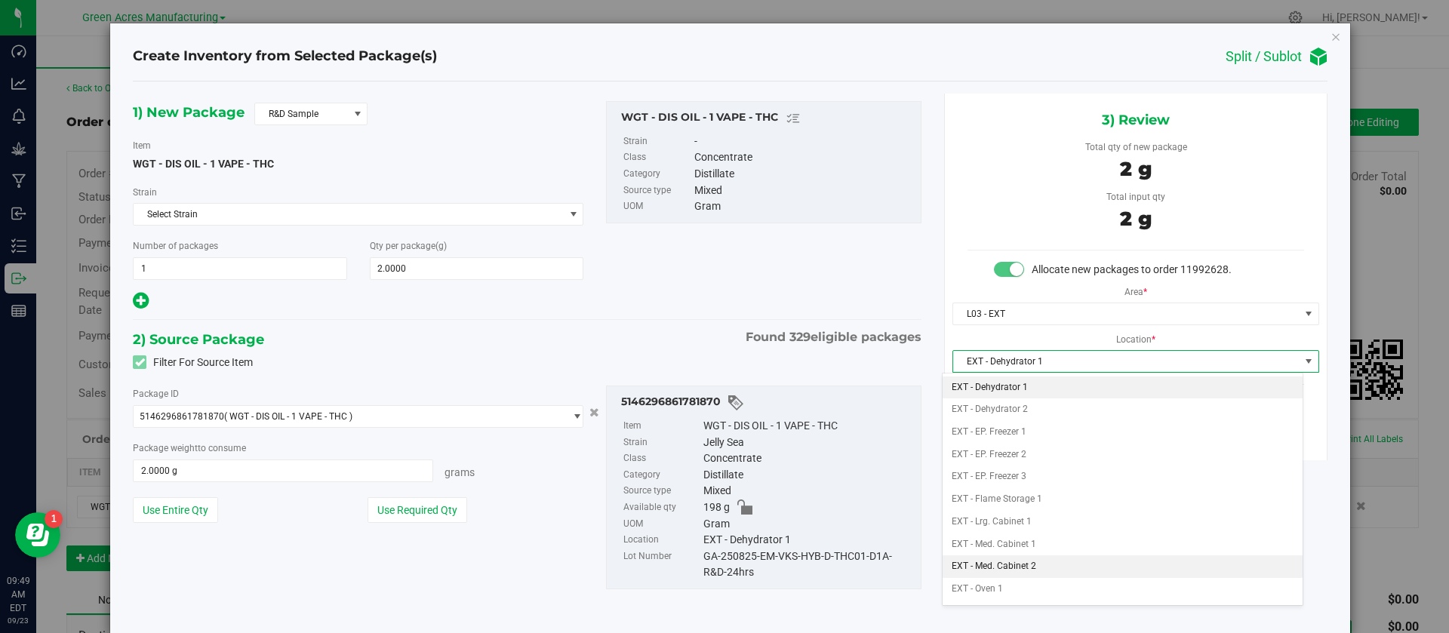
click at [1036, 570] on li "EXT - Med. Cabinet 2" at bounding box center [1123, 567] width 360 height 23
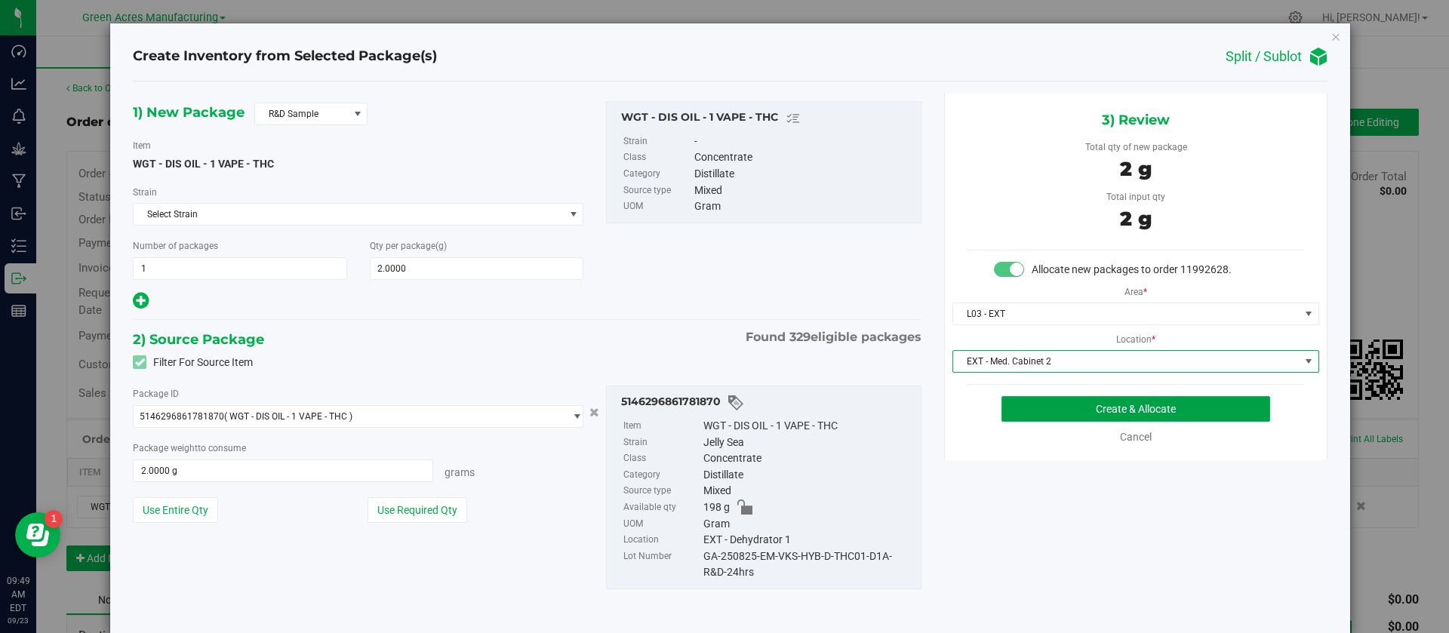
click at [1029, 405] on button "Create & Allocate" at bounding box center [1136, 409] width 269 height 26
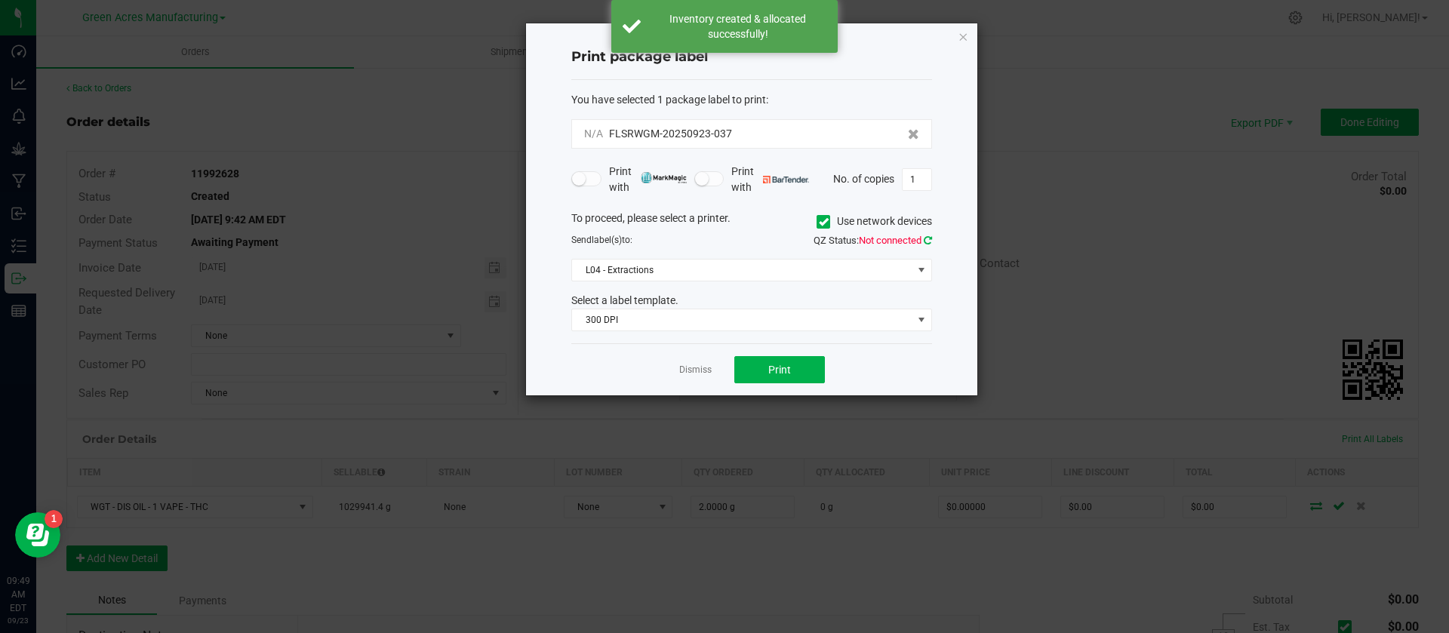
click at [927, 242] on icon at bounding box center [928, 240] width 8 height 10
click at [851, 276] on span "L04 - Extractions" at bounding box center [742, 270] width 340 height 21
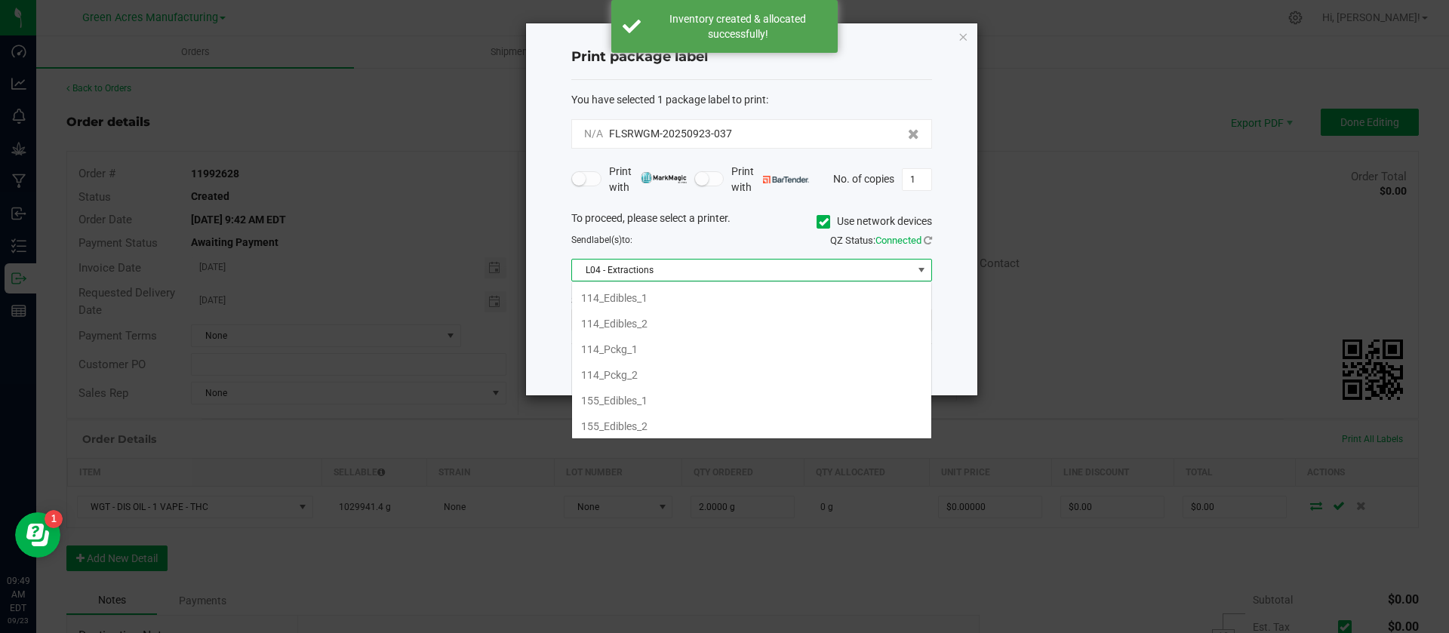
scroll to position [465, 0]
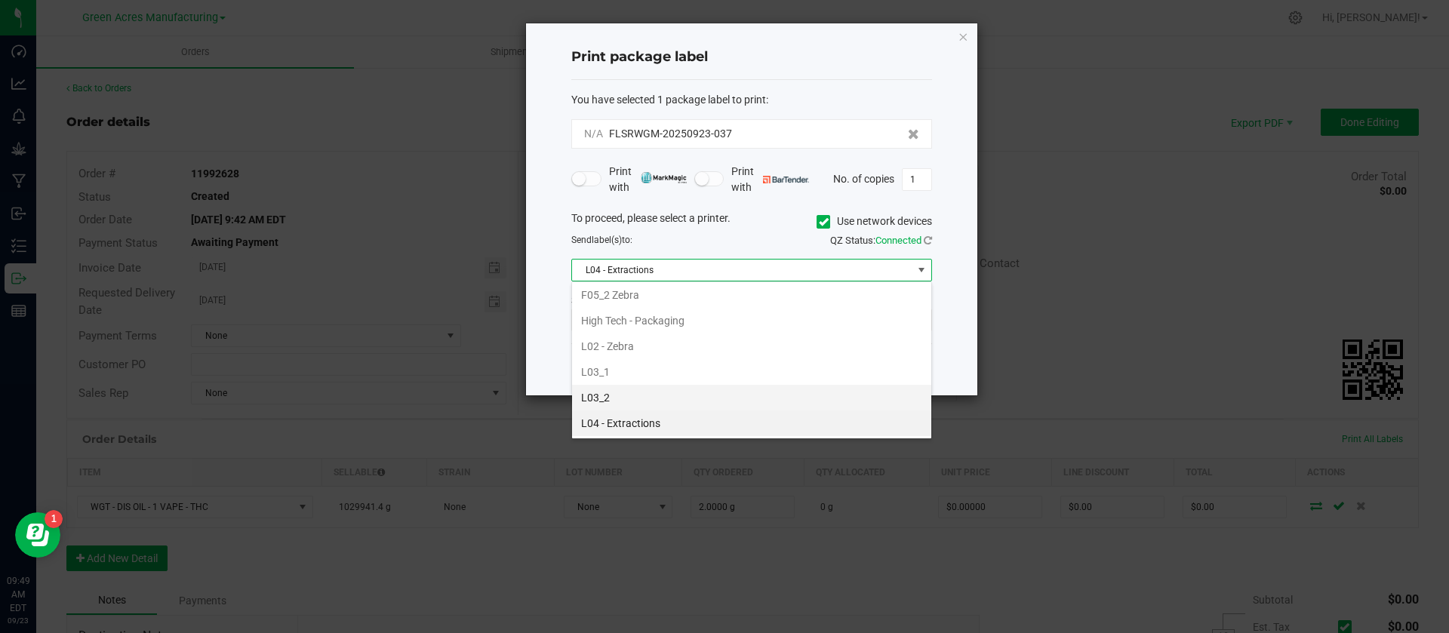
click at [716, 396] on li "L03_2" at bounding box center [751, 398] width 359 height 26
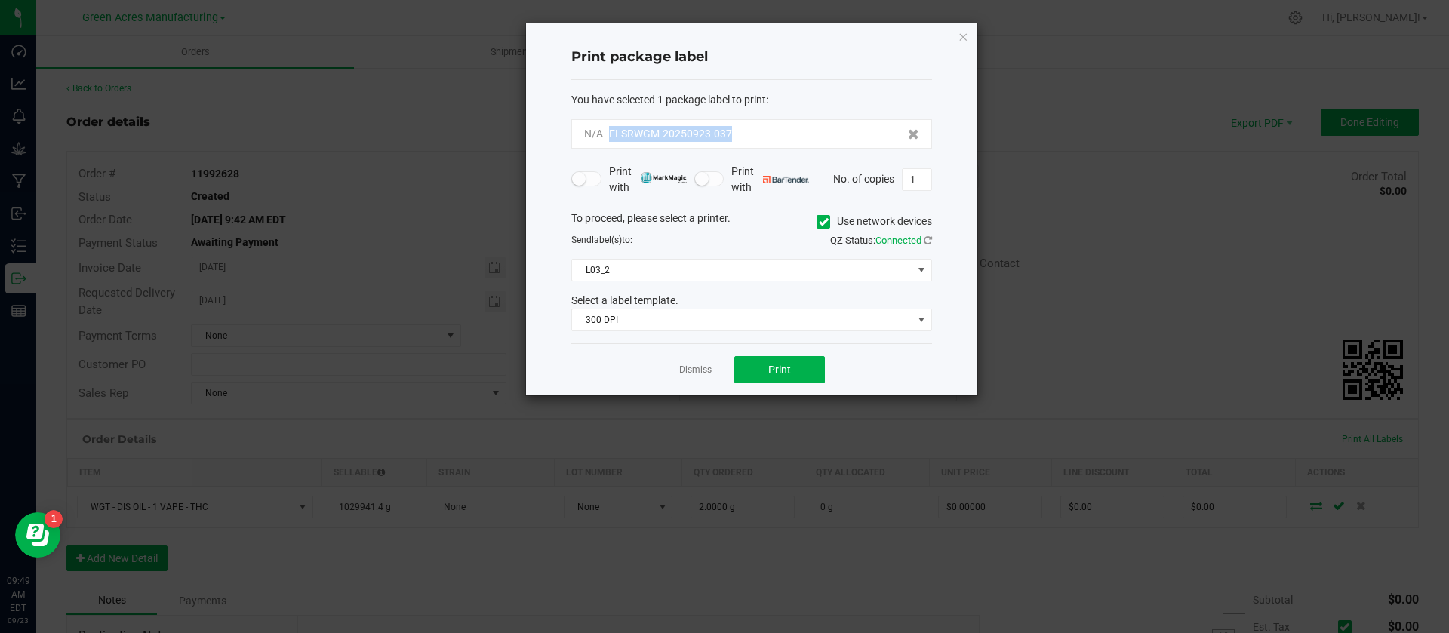
drag, startPoint x: 735, startPoint y: 131, endPoint x: 605, endPoint y: 131, distance: 129.8
click at [605, 131] on div "N/A FLSRWGM-20250923-037" at bounding box center [751, 134] width 335 height 16
copy span "FLSRWGM-20250923-037"
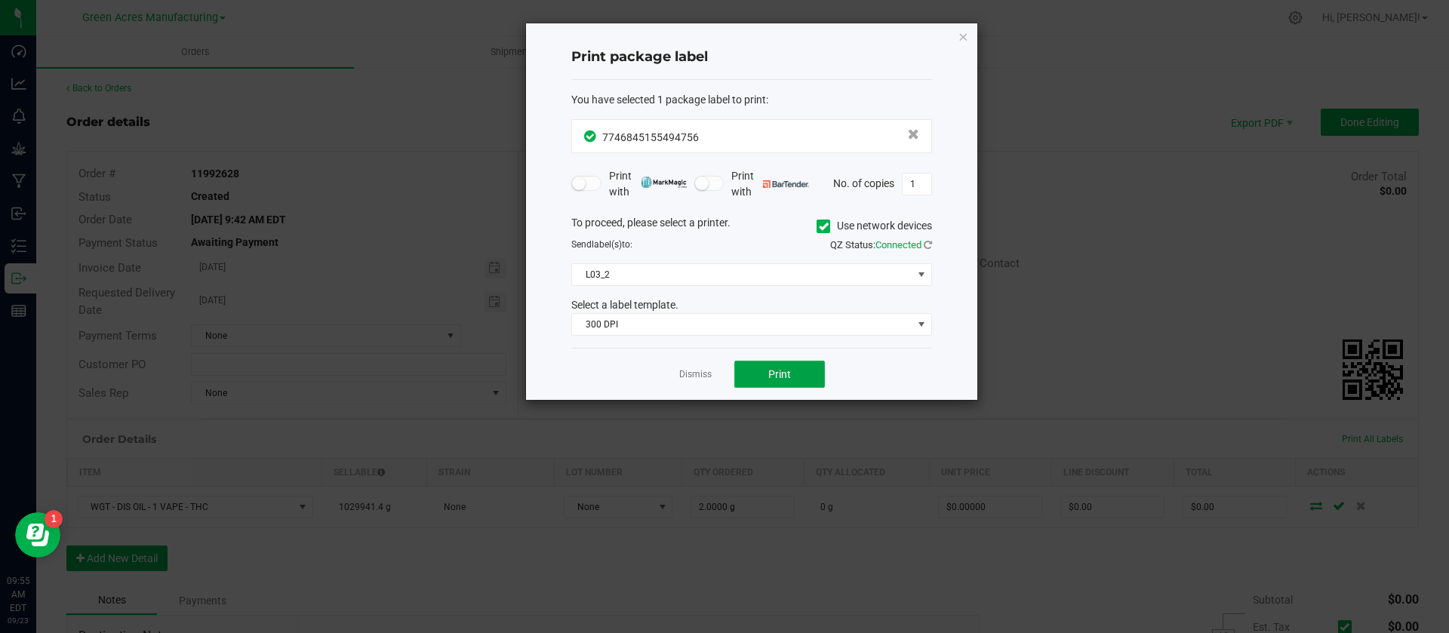
click at [762, 376] on button "Print" at bounding box center [779, 374] width 91 height 27
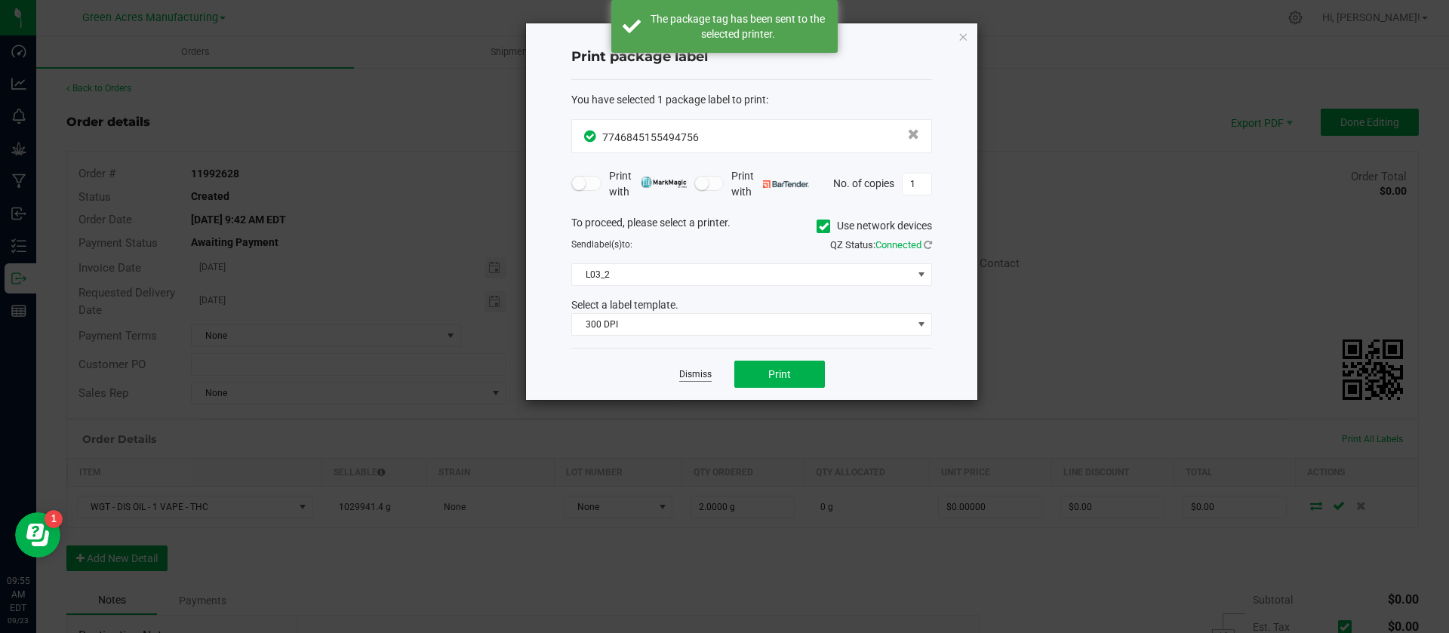
click at [688, 376] on link "Dismiss" at bounding box center [695, 374] width 32 height 13
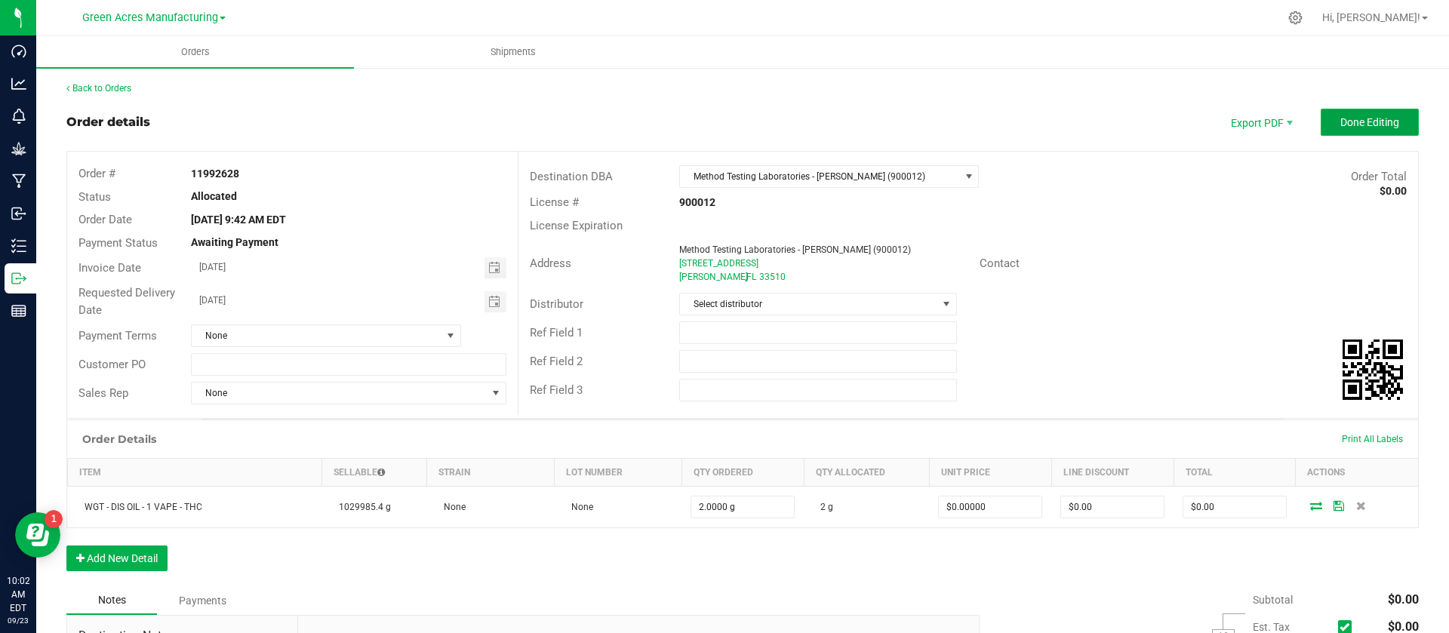
click at [1340, 119] on span "Done Editing" at bounding box center [1369, 122] width 59 height 12
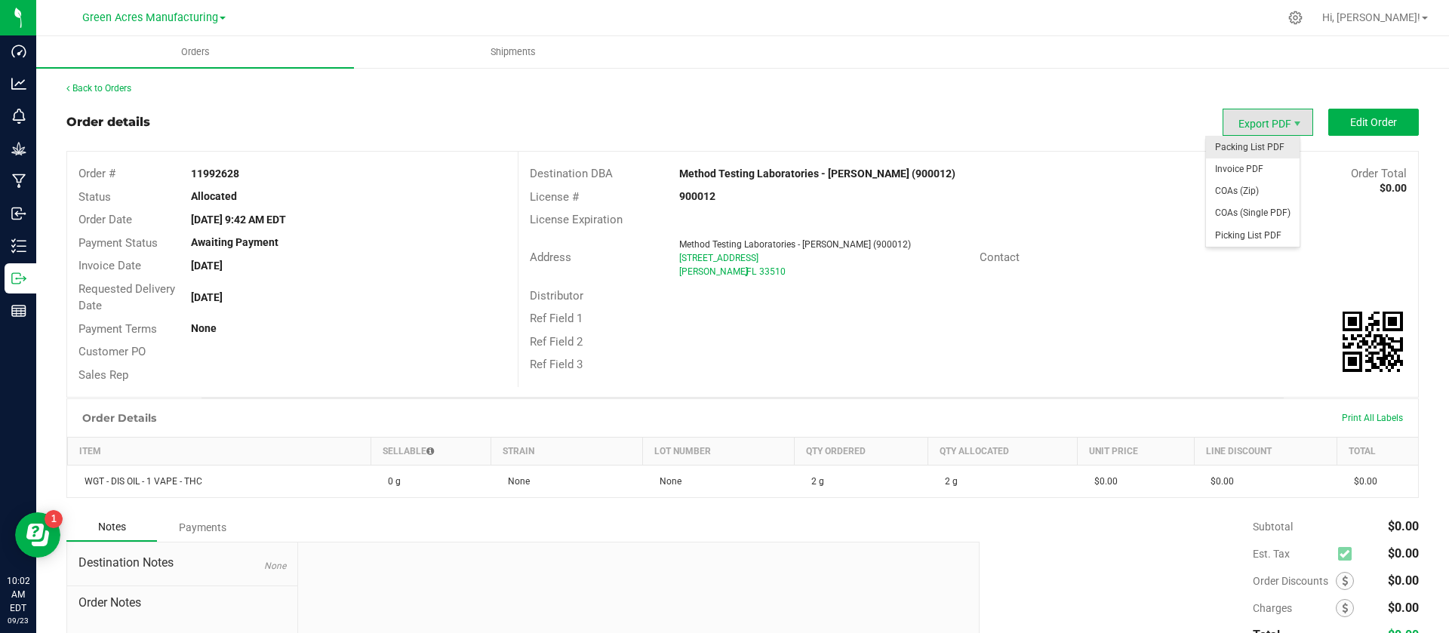
drag, startPoint x: 1253, startPoint y: 127, endPoint x: 1245, endPoint y: 152, distance: 26.3
click at [1245, 152] on body "Dashboard Analytics Monitoring Grow Manufacturing Inbound Inventory Outbound Re…" at bounding box center [724, 316] width 1449 height 633
click at [1245, 152] on span "Packing List PDF" at bounding box center [1253, 148] width 94 height 22
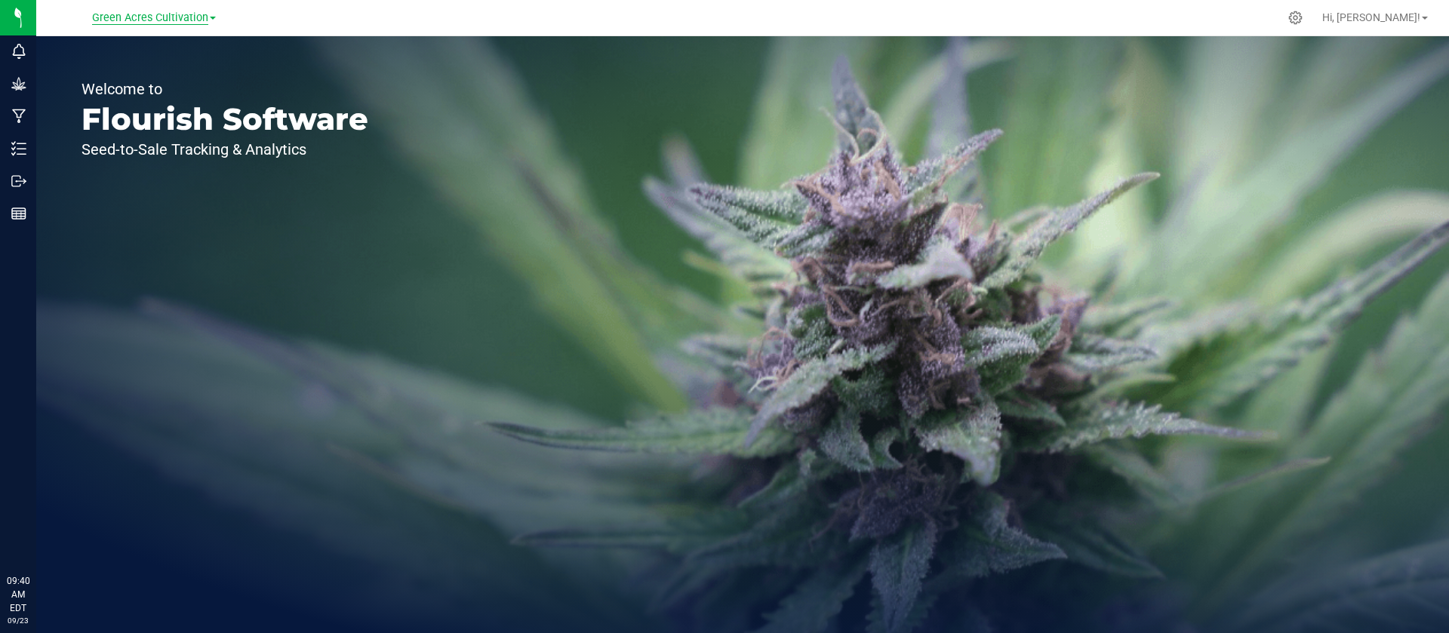
click at [194, 15] on span "Green Acres Cultivation" at bounding box center [150, 18] width 116 height 14
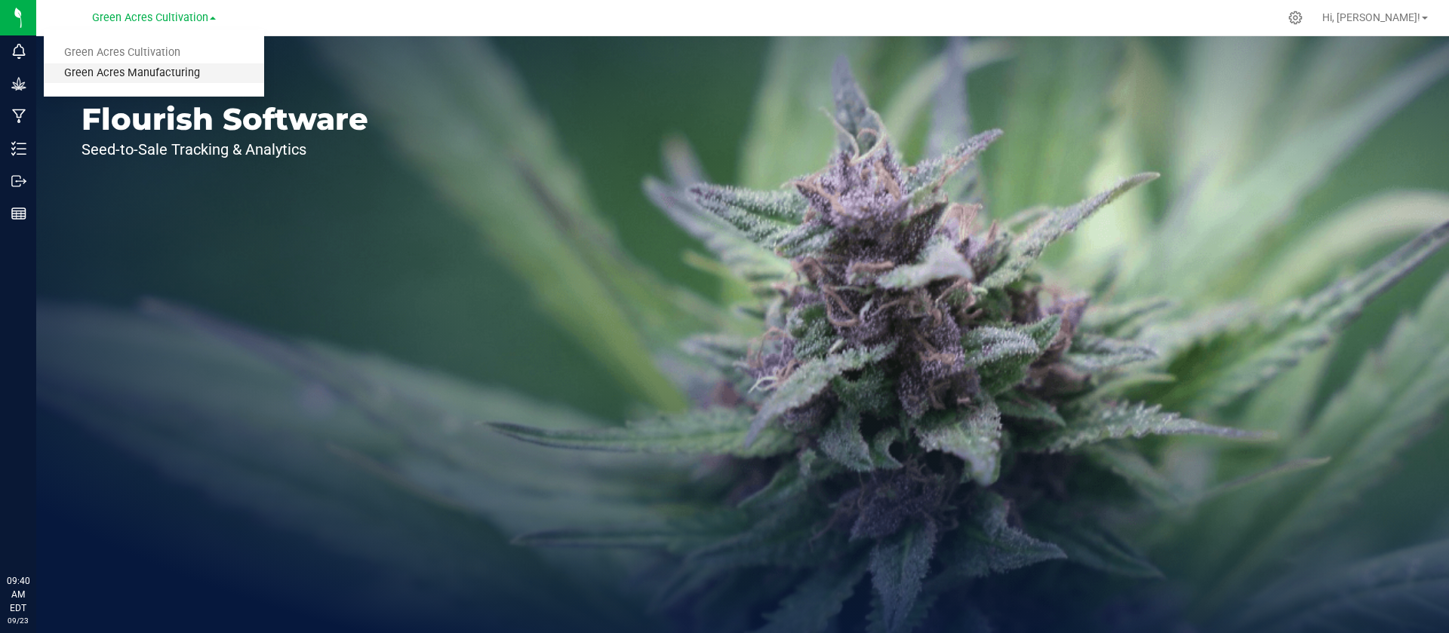
click at [159, 68] on link "Green Acres Manufacturing" at bounding box center [154, 73] width 220 height 20
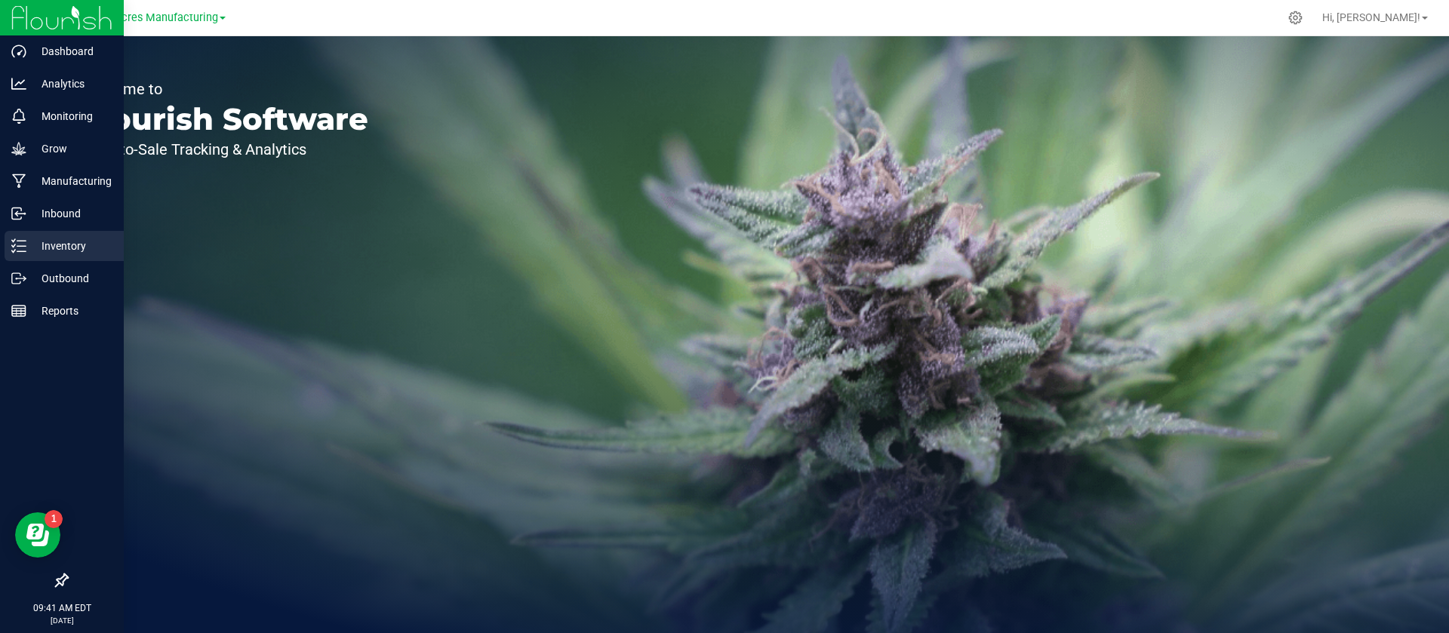
click at [61, 235] on div "Inventory" at bounding box center [64, 246] width 119 height 30
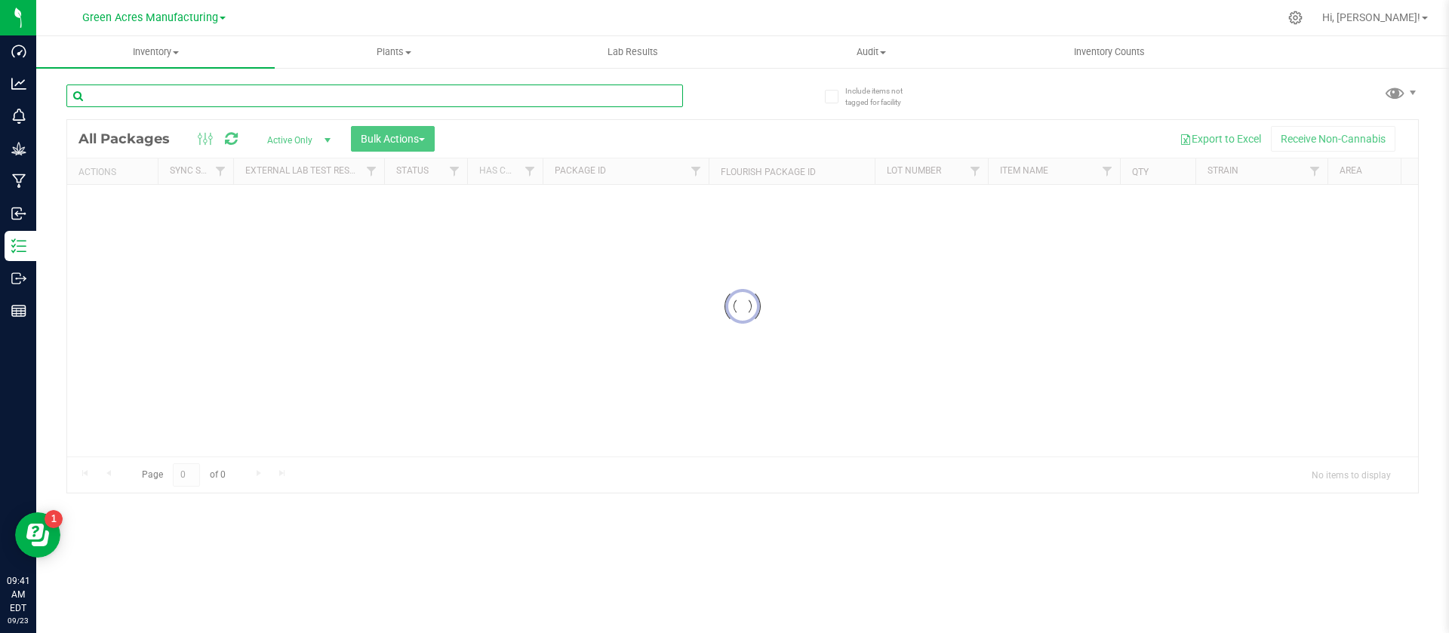
click at [269, 97] on input "text" at bounding box center [374, 96] width 617 height 23
type input "909-1301"
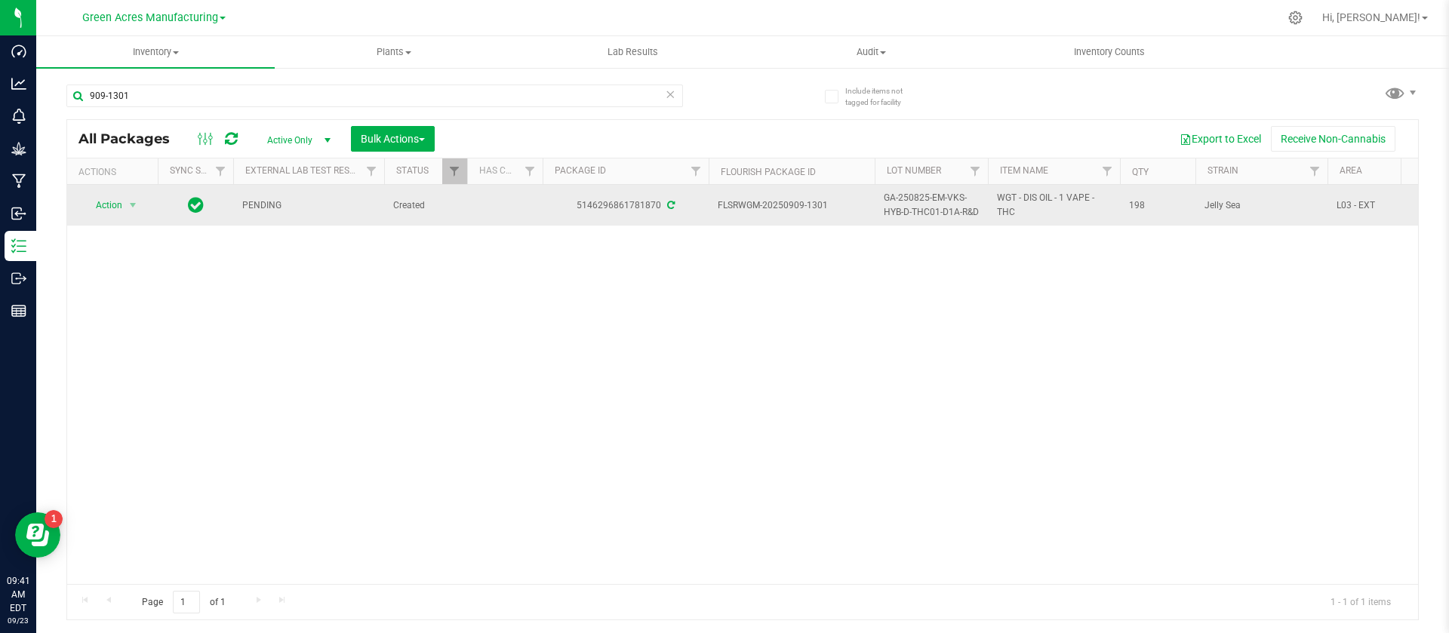
click at [911, 220] on span "GA-250825-EM-VKS-HYB-D-THC01-D1A-R&D" at bounding box center [931, 205] width 95 height 29
type input "GA-250825-EM-VKS-HYB-D-THC01-D1A-R&D-24hrs"
click at [916, 254] on div "All Packages Active Only Active Only Lab Samples Locked All External Internal B…" at bounding box center [742, 370] width 1353 height 502
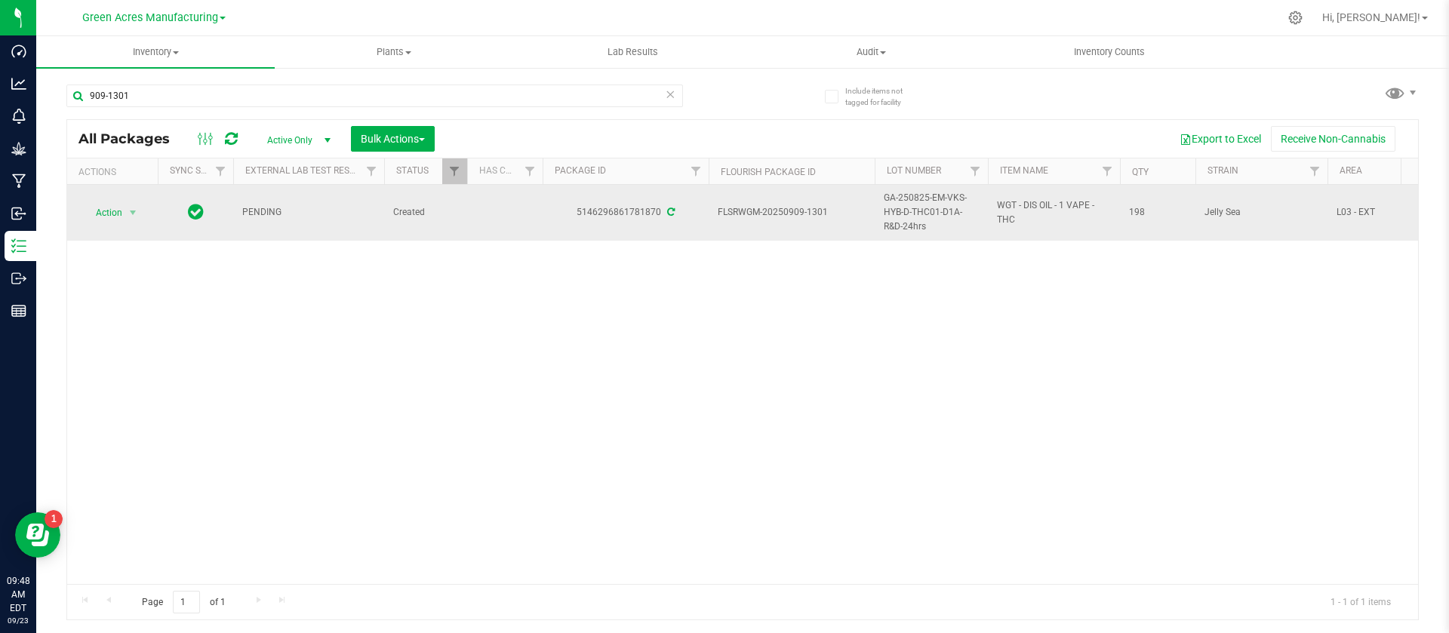
click at [999, 220] on span "WGT - DIS OIL - 1 VAPE - THC" at bounding box center [1054, 213] width 114 height 29
copy tr "WGT - DIS OIL - 1 VAPE - THC"
click at [617, 213] on div "5146296861781870" at bounding box center [625, 212] width 171 height 14
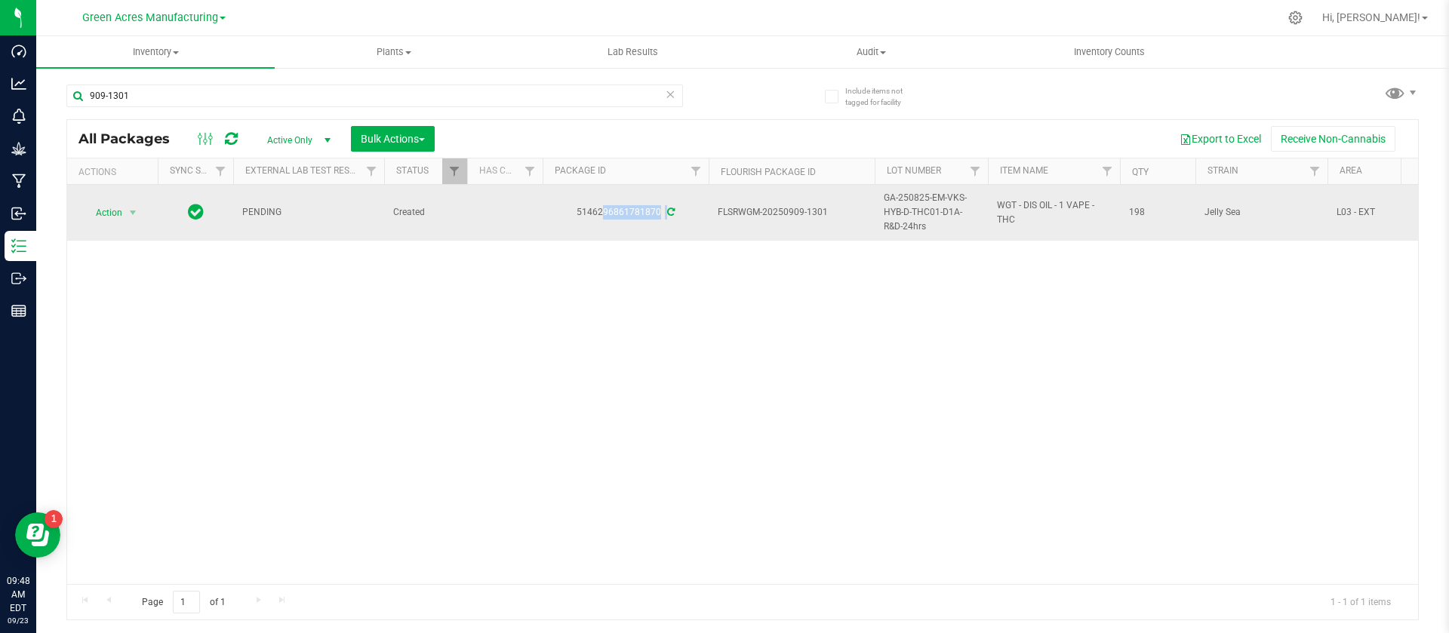
click at [617, 213] on div "5146296861781870" at bounding box center [625, 212] width 171 height 14
copy div "5146296861781870"
click at [903, 217] on span "GA-250825-EM-VKS-HYB-D-THC01-D1A-R&D-24hrs" at bounding box center [931, 213] width 95 height 44
click at [903, 217] on td "GA-250825-EM-VKS-HYB-D-THC01-D1A-R&D-24hrs" at bounding box center [931, 213] width 113 height 56
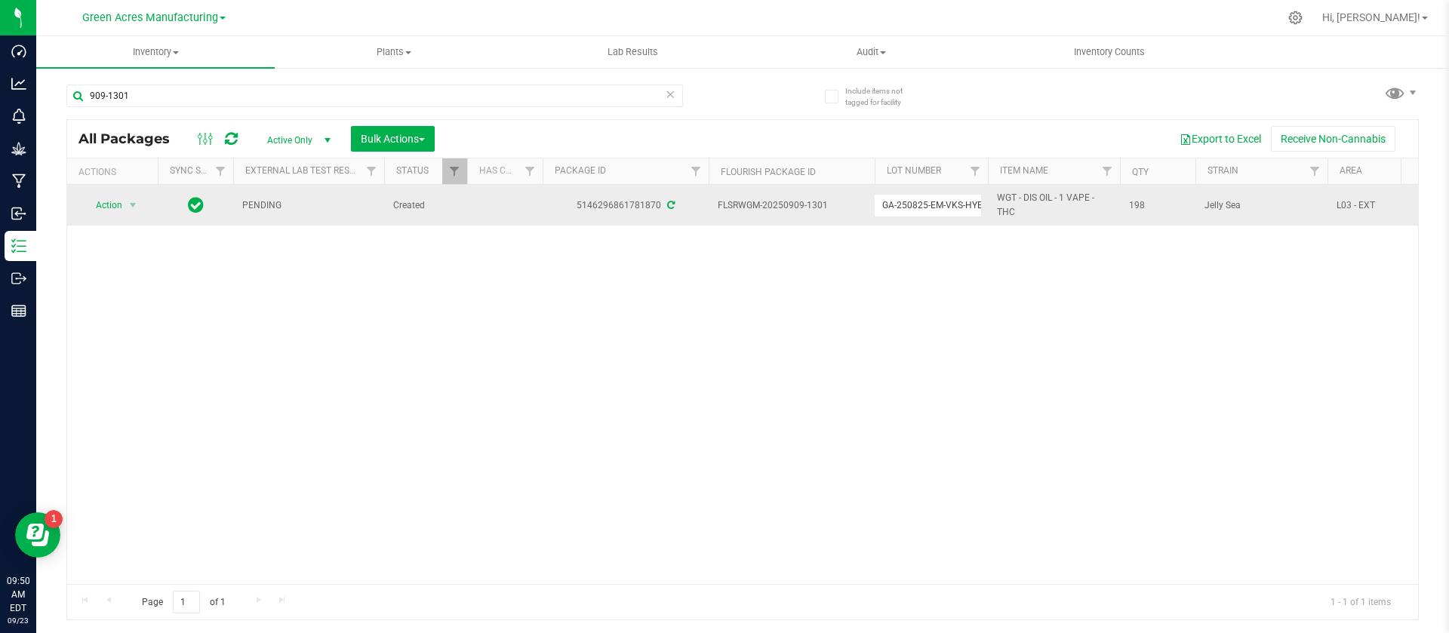
scroll to position [0, 0]
click at [903, 217] on td "GA-250825-EM-VKS-HYB-D-THC01-D1A-R&D-24hrs" at bounding box center [931, 205] width 113 height 41
click at [895, 206] on input "GA-250825-EM-VKS-HYB-D-THC01-D1A-R&D-24hrs" at bounding box center [928, 205] width 108 height 23
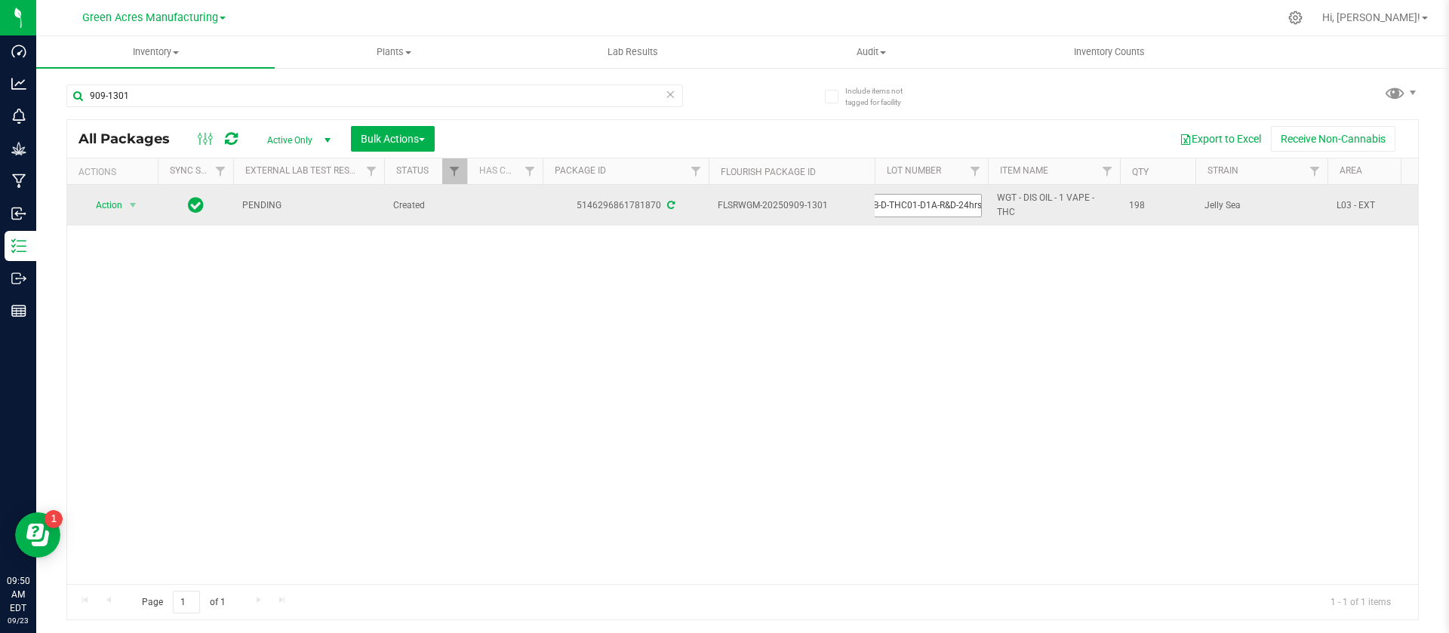
click at [895, 206] on input "GA-250825-EM-VKS-HYB-D-THC01-D1A-R&D-24hrs" at bounding box center [928, 205] width 108 height 23
